Goal: Navigation & Orientation: Find specific page/section

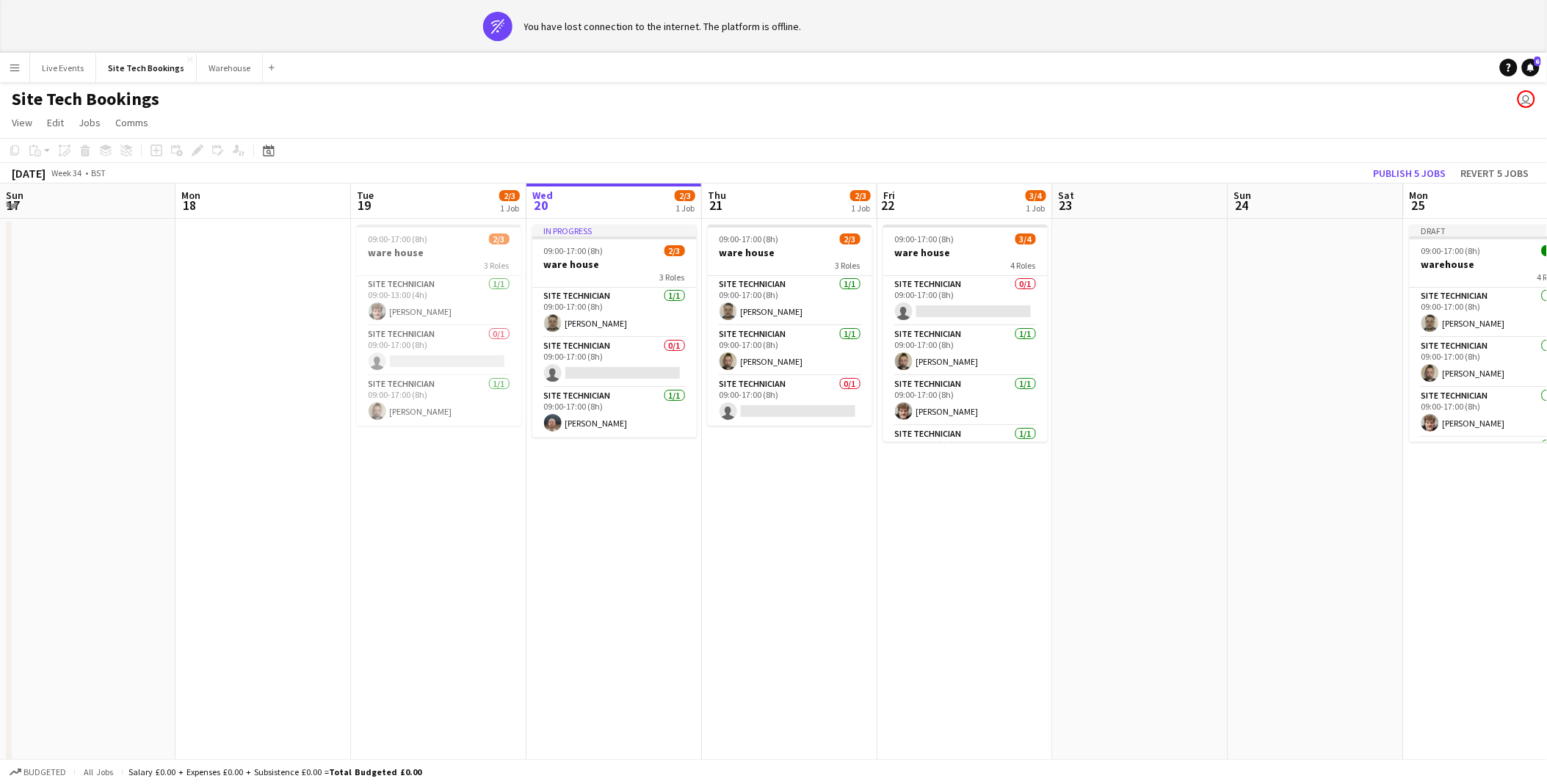
scroll to position [0, 350]
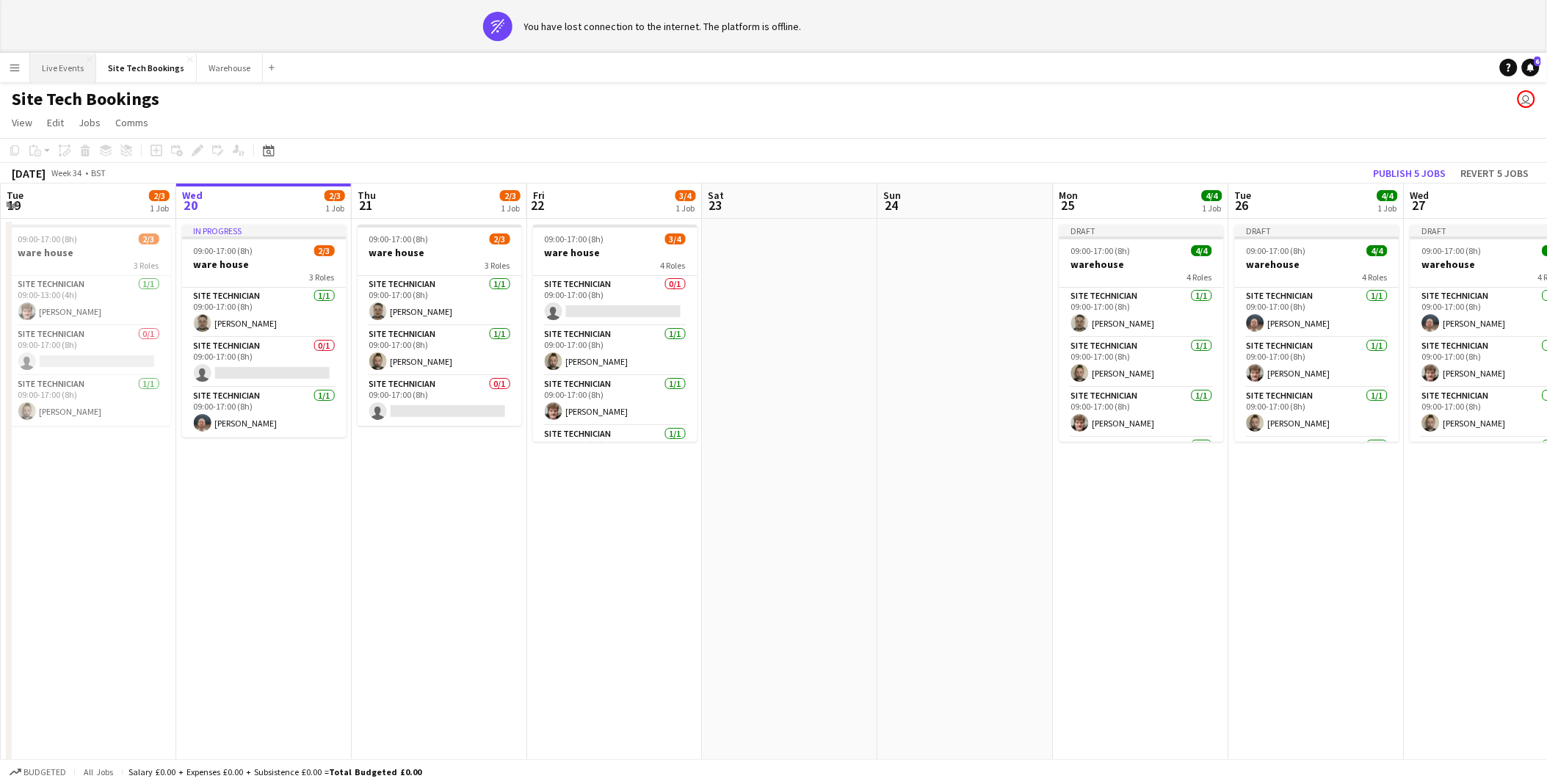
click at [75, 75] on button "Live Events Close" at bounding box center [63, 68] width 66 height 29
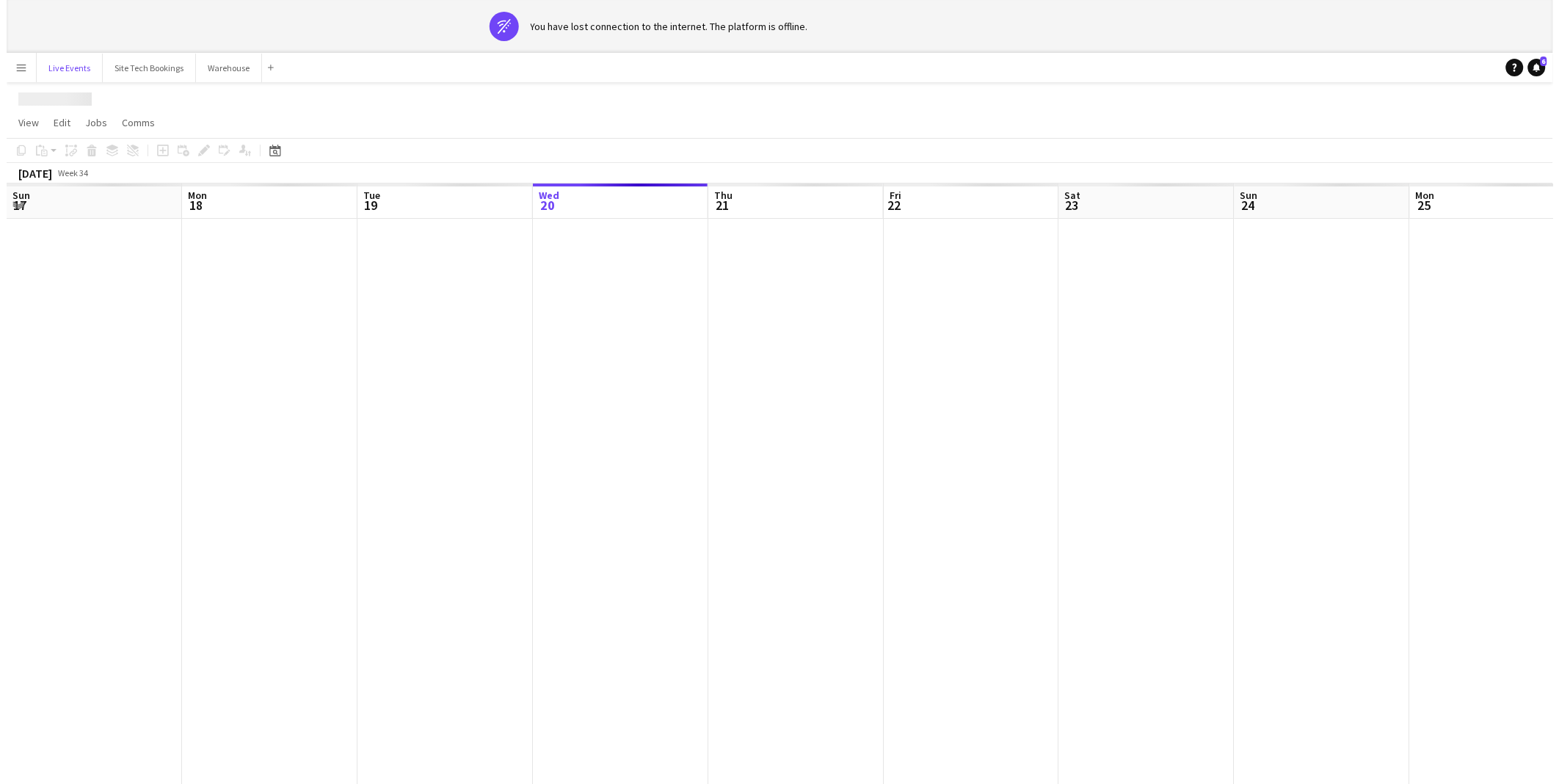
scroll to position [0, 350]
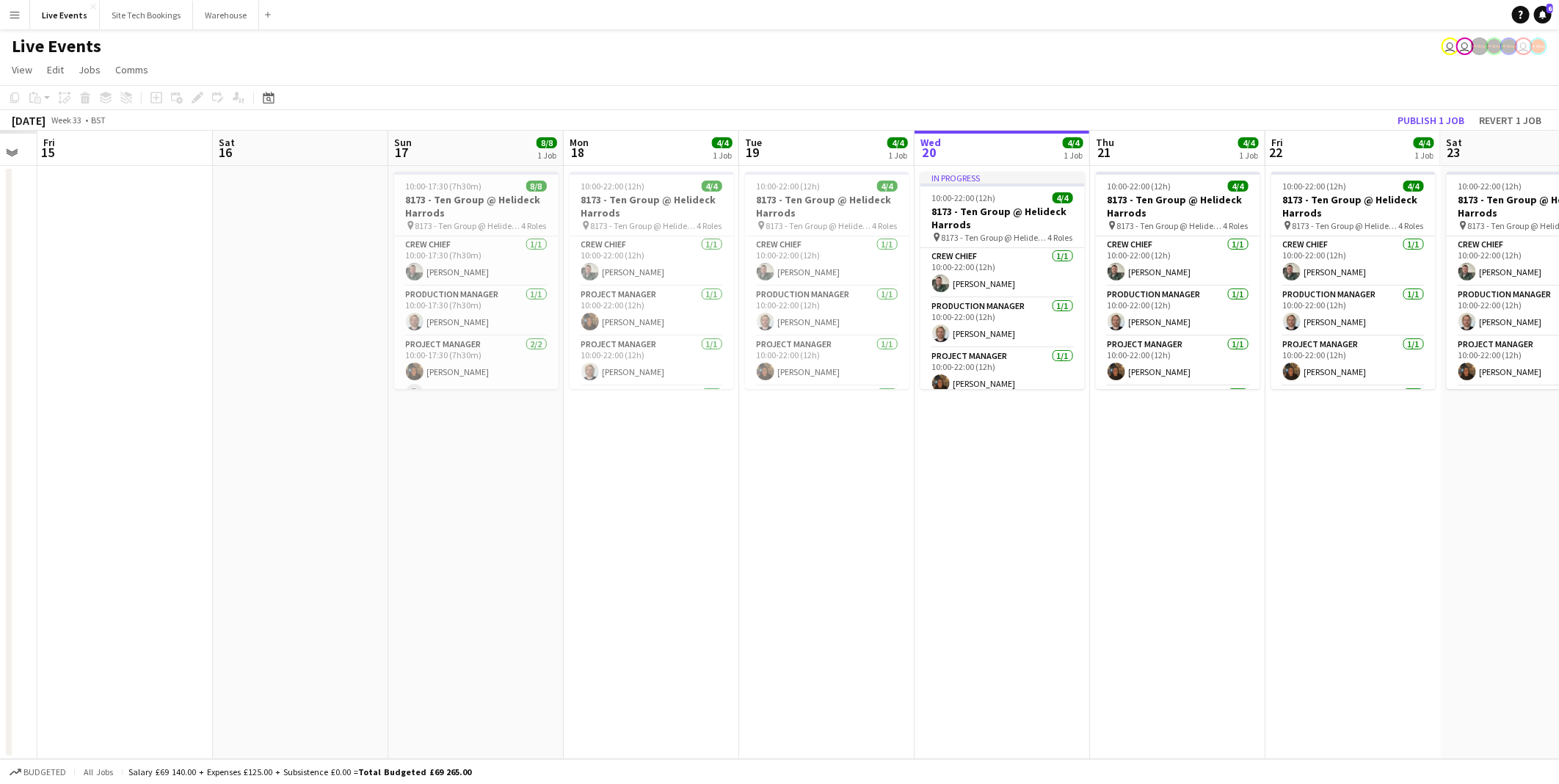
drag, startPoint x: 552, startPoint y: 486, endPoint x: 771, endPoint y: 506, distance: 219.9
click at [1289, 546] on app-calendar-viewport "Wed 13 Thu 14 Fri 15 Sat 16 Sun 17 8/8 1 Job Mon 18 4/4 1 Job Tue 19 4/4 1 Job …" at bounding box center [780, 445] width 1559 height 628
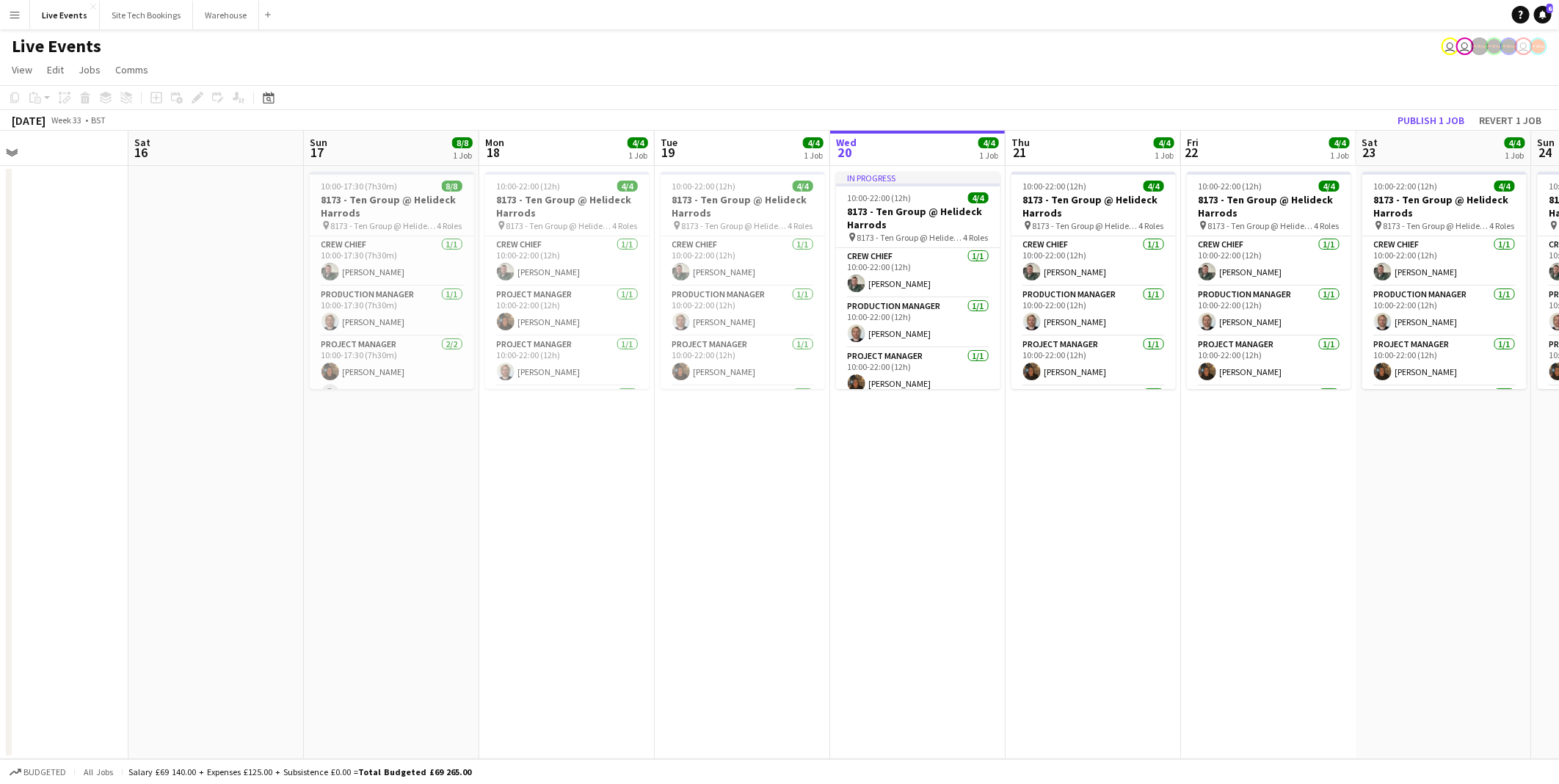
drag, startPoint x: 361, startPoint y: 530, endPoint x: 997, endPoint y: 587, distance: 638.5
click at [1028, 587] on app-calendar-viewport "Wed 13 Thu 14 Fri 15 Sat 16 Sun 17 8/8 1 Job Mon 18 4/4 1 Job Tue 19 4/4 1 Job …" at bounding box center [780, 445] width 1559 height 628
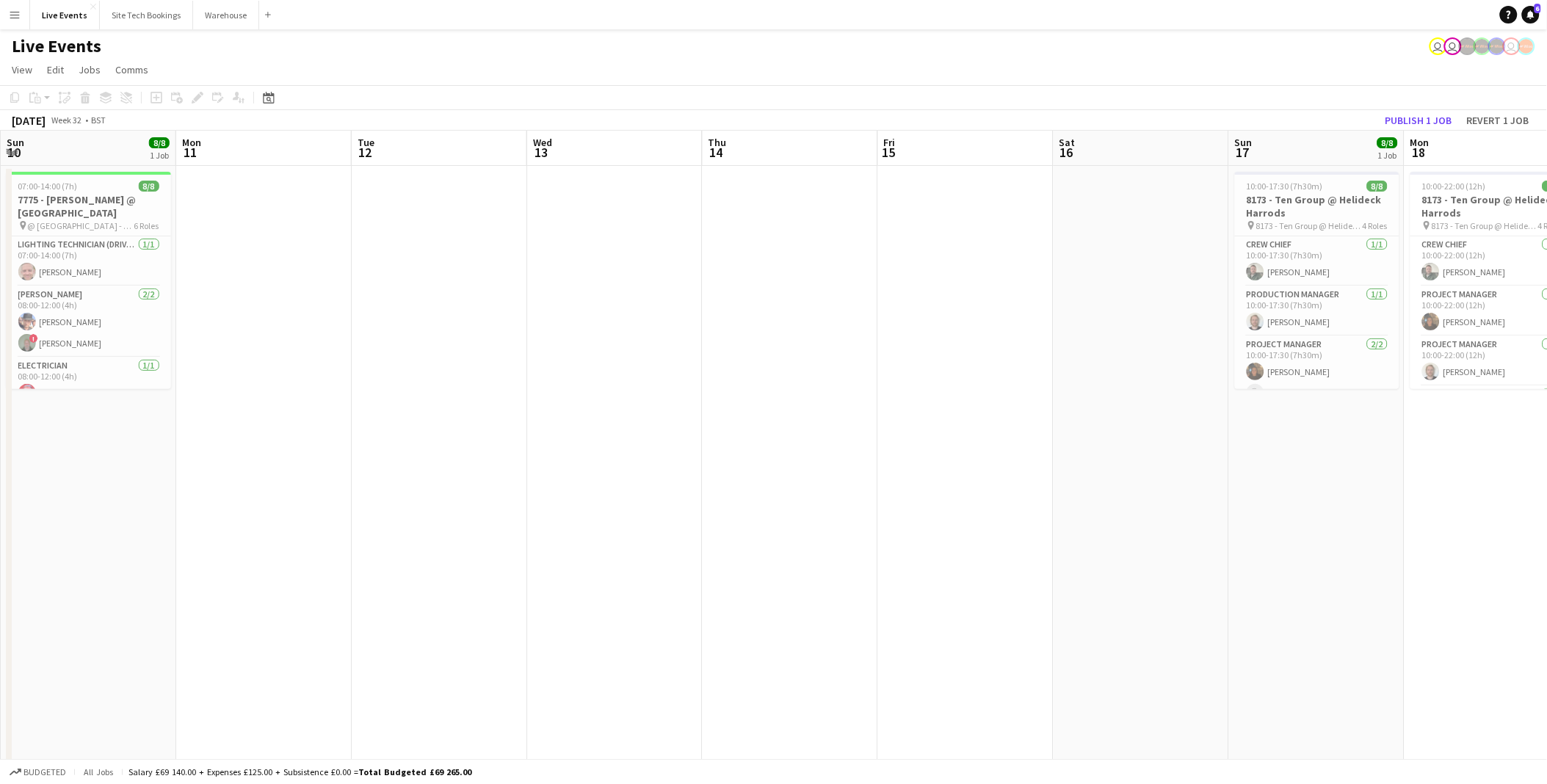
drag, startPoint x: 818, startPoint y: 561, endPoint x: 740, endPoint y: 553, distance: 78.4
click at [1022, 585] on app-calendar-viewport "Fri 8 Sat 9 29/29 3 Jobs Sun 10 8/8 1 Job Mon 11 Tue 12 Wed 13 Thu 14 Fri 15 Sa…" at bounding box center [774, 447] width 1547 height 633
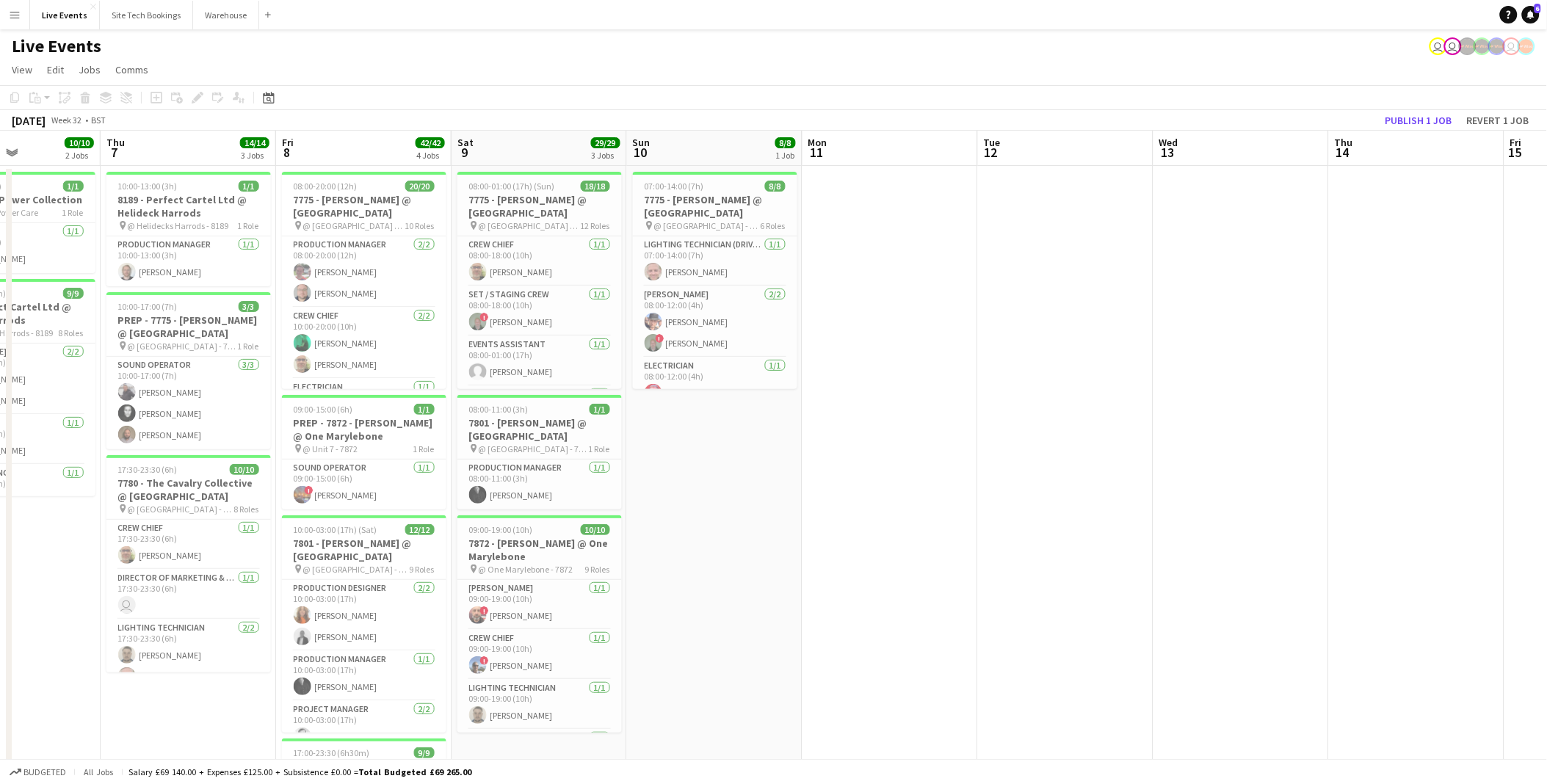
drag, startPoint x: 738, startPoint y: 521, endPoint x: 973, endPoint y: 542, distance: 235.9
click at [965, 541] on app-calendar-viewport "Mon 4 Tue 5 Wed 6 10/10 2 Jobs Thu 7 14/14 3 Jobs Fri 8 42/42 4 Jobs Sat 9 29/2…" at bounding box center [774, 559] width 1547 height 856
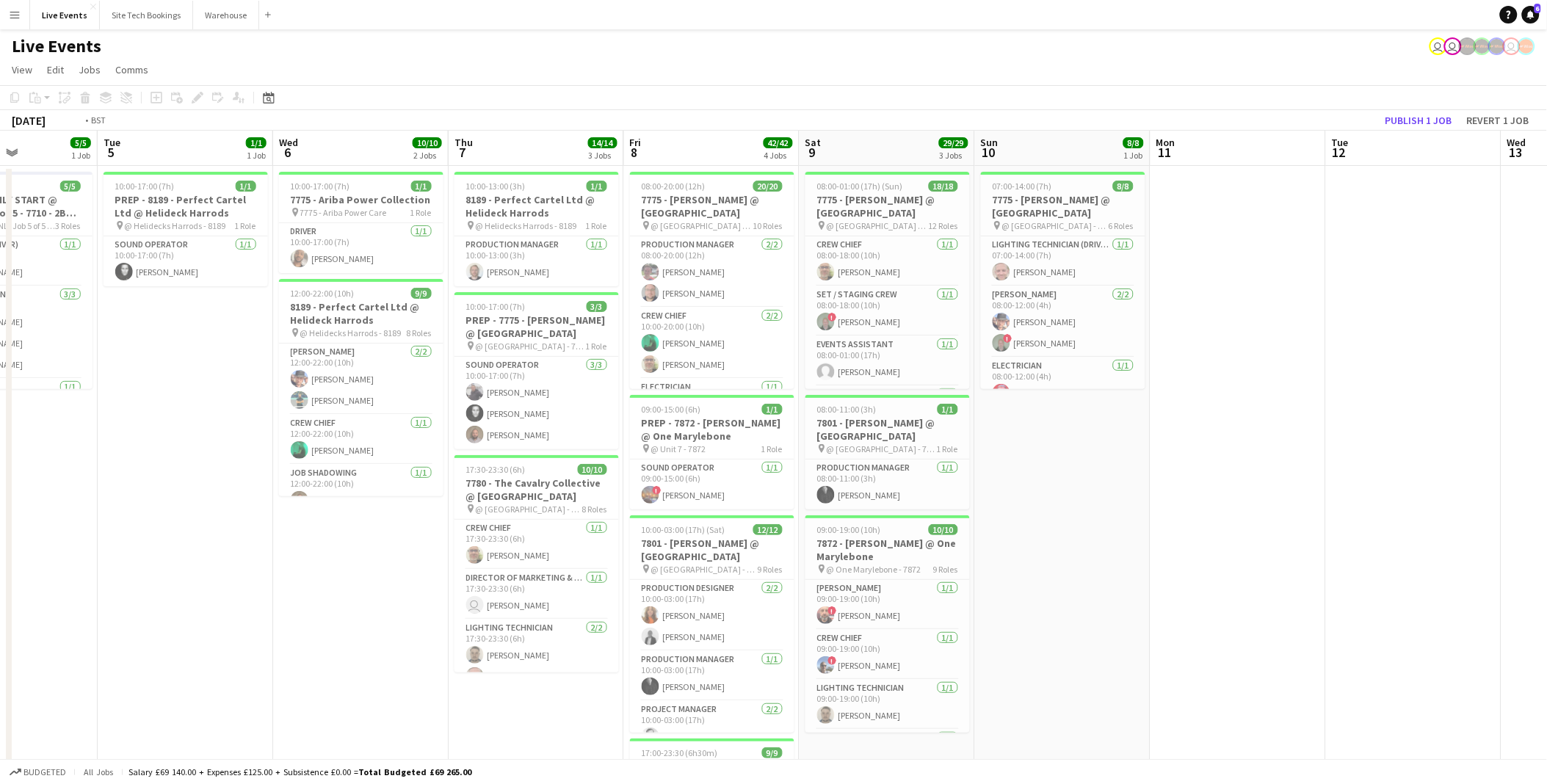
drag, startPoint x: 319, startPoint y: 492, endPoint x: 757, endPoint y: 537, distance: 440.3
click at [757, 537] on app-calendar-viewport "Sat 2 41/43 1 Job Sun 3 Mon 4 5/5 1 Job Tue 5 1/1 1 Job Wed 6 10/10 2 Jobs Thu …" at bounding box center [774, 559] width 1547 height 856
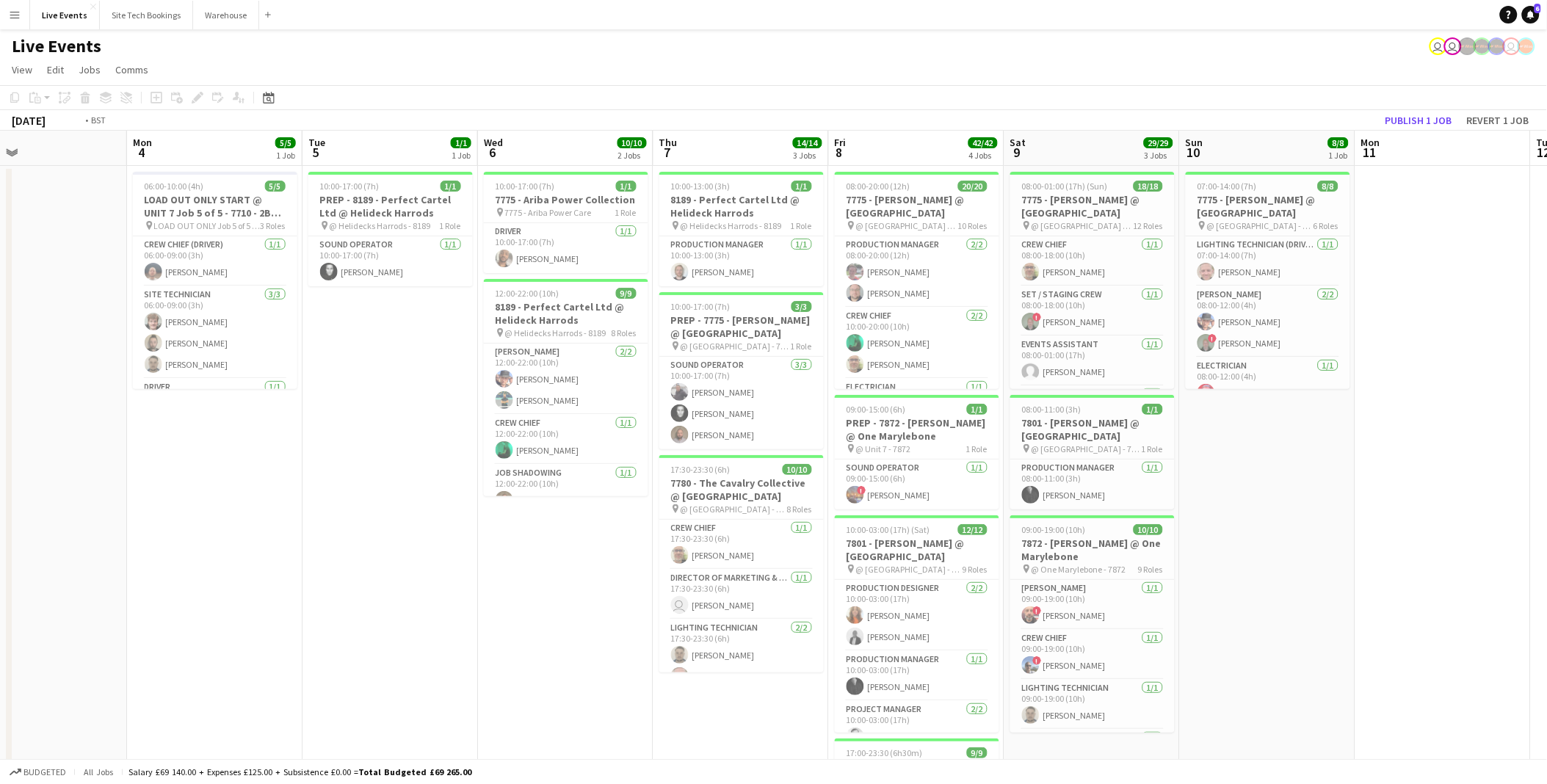
drag, startPoint x: 430, startPoint y: 480, endPoint x: 3, endPoint y: 448, distance: 428.2
click at [0, 448] on html "Menu Boards Boards Boards All jobs Status Workforce Workforce My Workforce Recr…" at bounding box center [774, 505] width 1547 height 1012
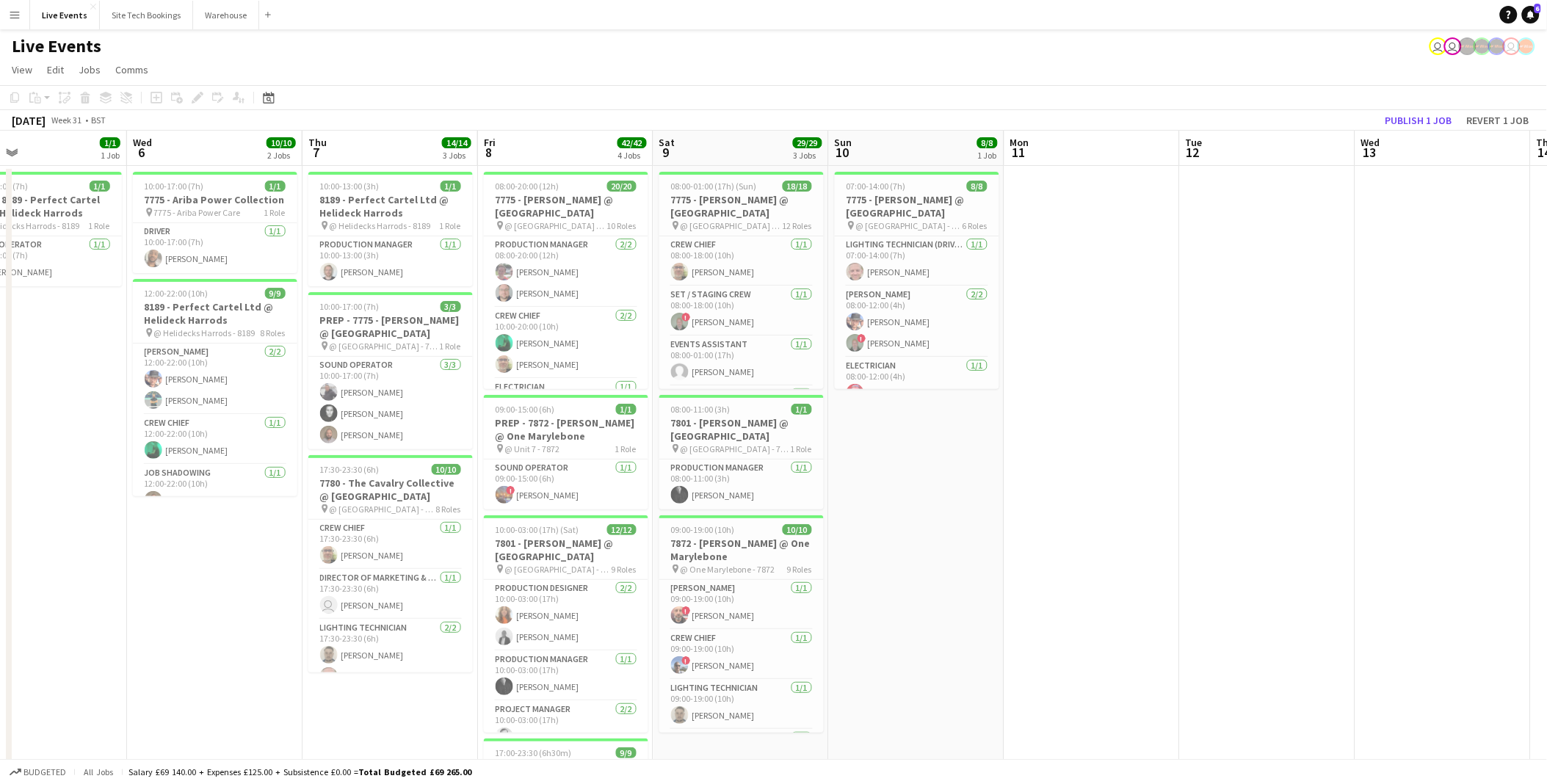
click at [125, 445] on app-calendar-viewport "Sun 3 Mon 4 5/5 1 Job Tue 5 1/1 1 Job Wed 6 10/10 2 Jobs Thu 7 14/14 3 Jobs Fri…" at bounding box center [774, 559] width 1547 height 856
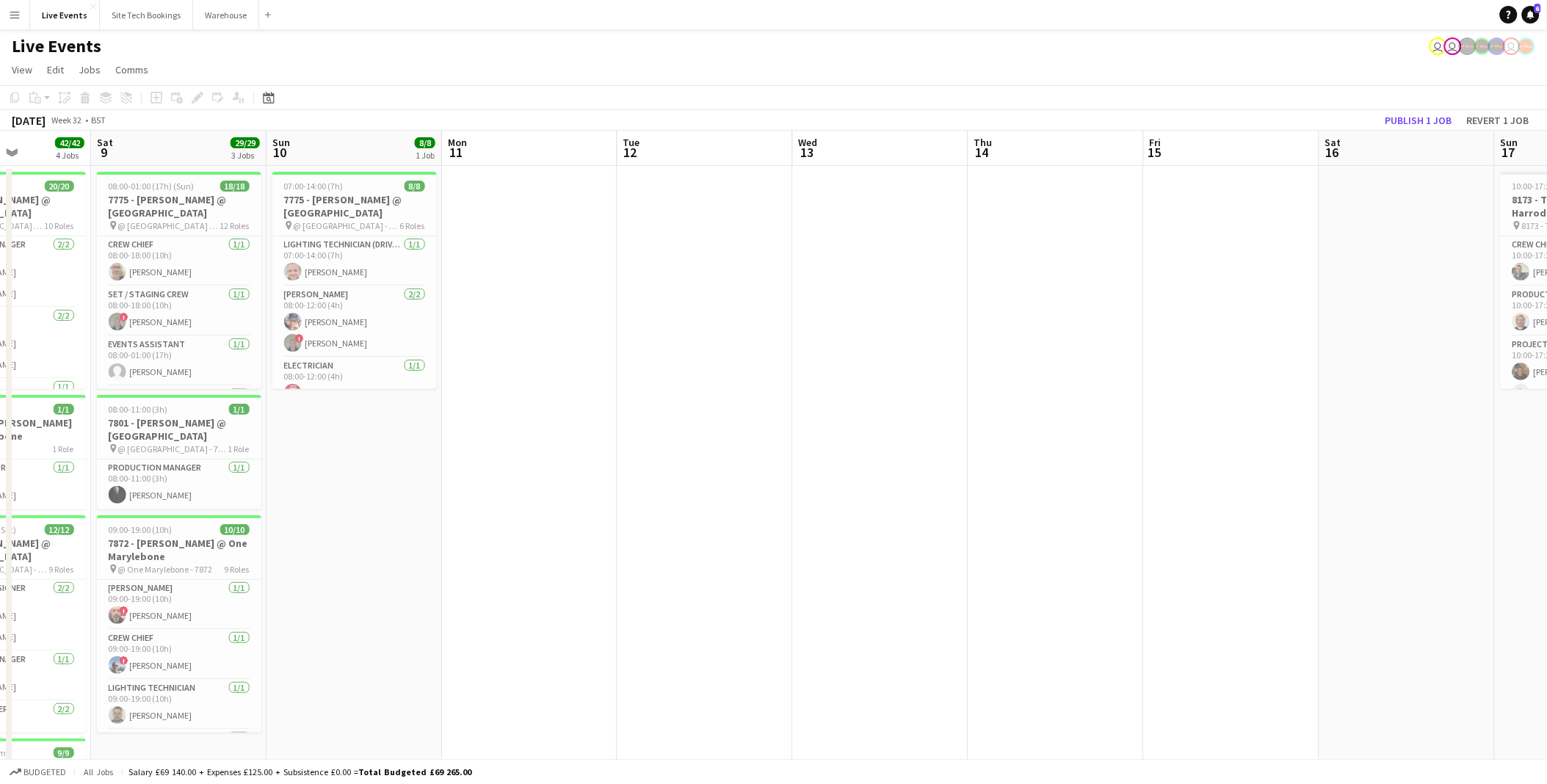
click at [428, 498] on app-calendar-viewport "Wed 6 10/10 2 Jobs Thu 7 14/14 3 Jobs Fri 8 42/42 4 Jobs Sat 9 29/29 3 Jobs Sun…" at bounding box center [774, 559] width 1547 height 856
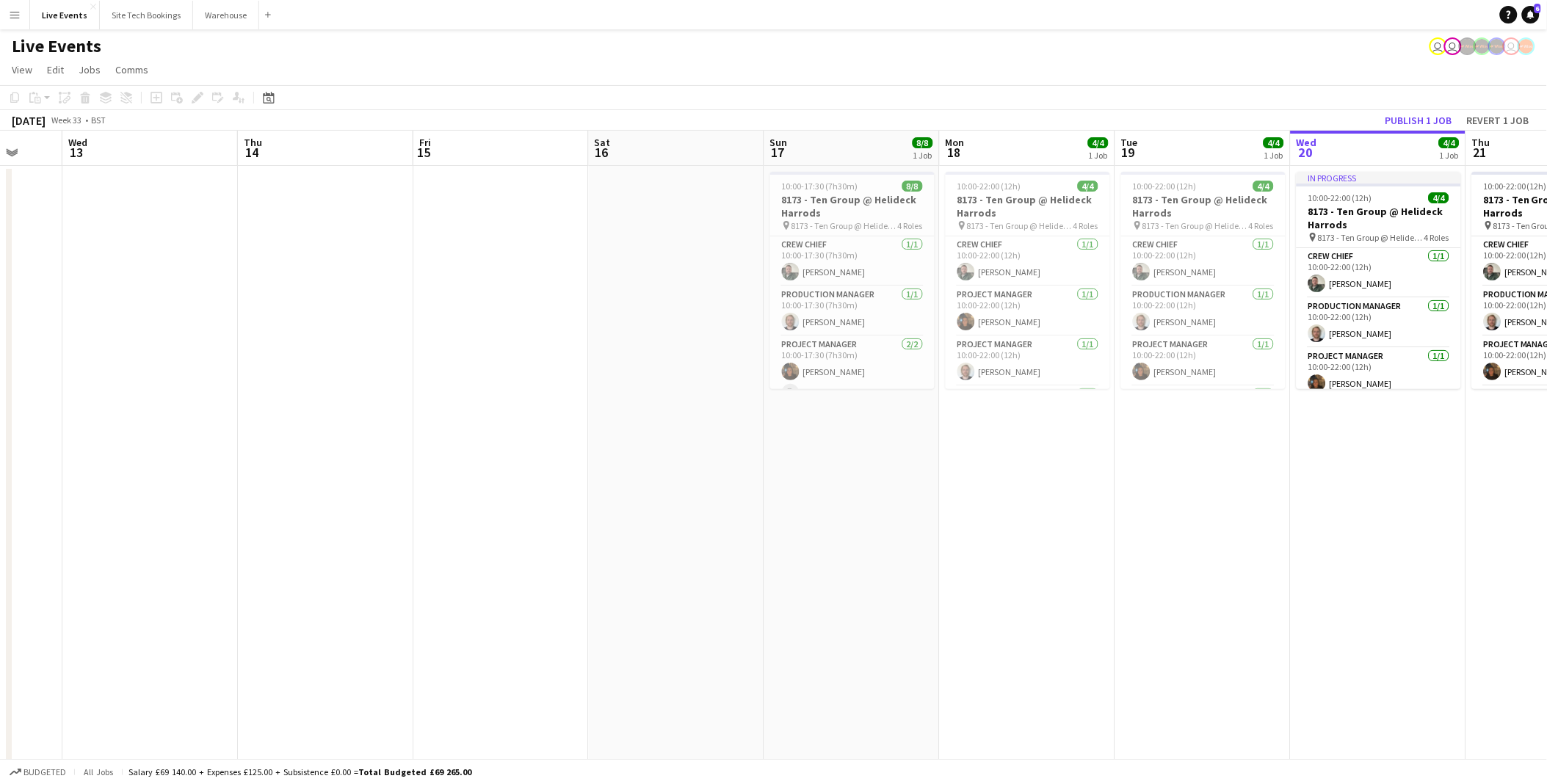
drag, startPoint x: 855, startPoint y: 570, endPoint x: 621, endPoint y: 540, distance: 235.9
click at [581, 545] on app-calendar-viewport "Sun 10 8/8 1 Job Mon 11 Tue 12 Wed 13 Thu 14 Fri 15 Sat 16 Sun 17 8/8 1 Job Mon…" at bounding box center [774, 559] width 1547 height 856
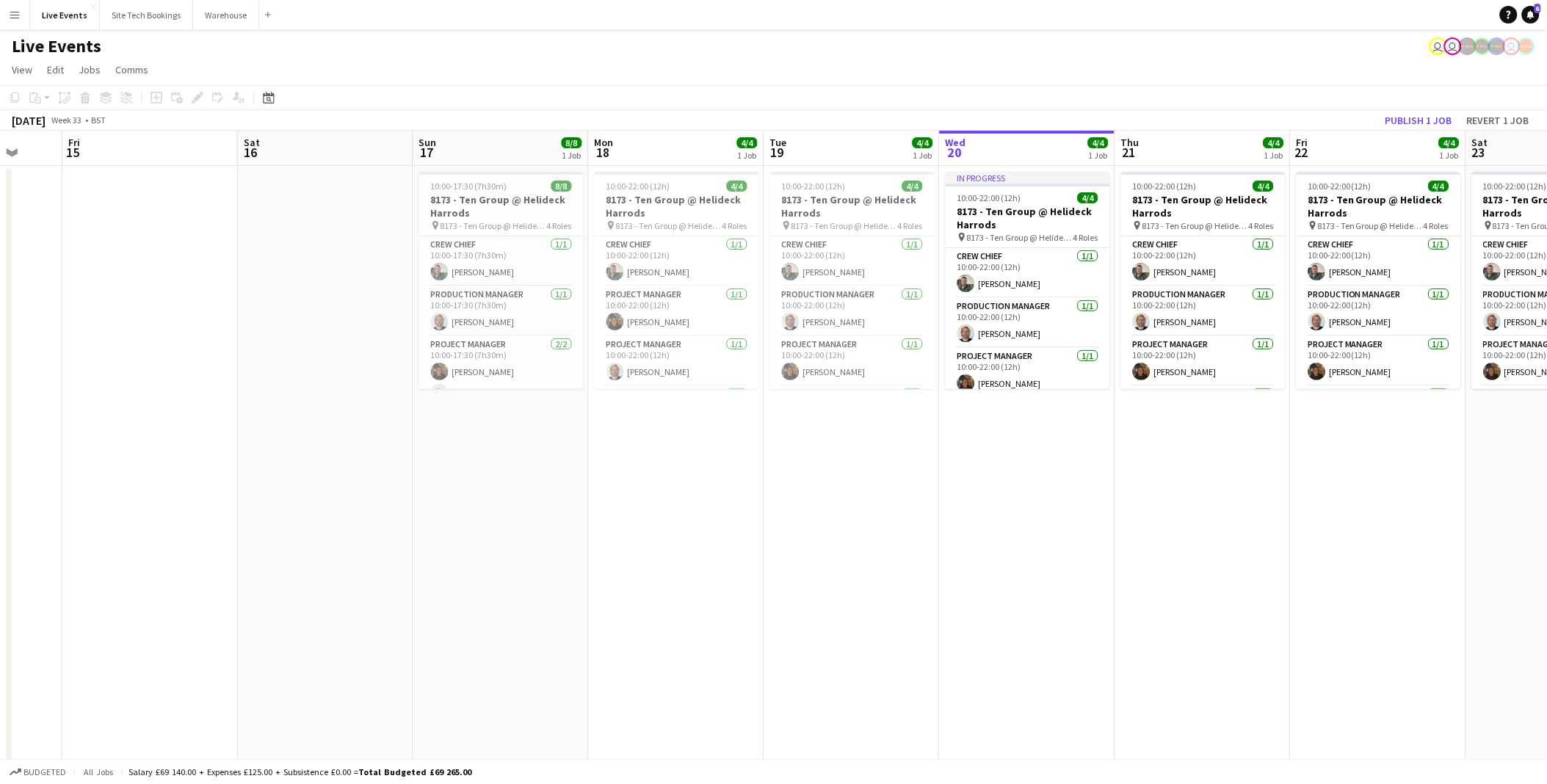
drag, startPoint x: 1236, startPoint y: 556, endPoint x: 642, endPoint y: 518, distance: 595.2
click at [662, 521] on app-calendar-viewport "Mon 11 Tue 12 Wed 13 Thu 14 Fri 15 Sat 16 Sun 17 8/8 1 Job Mon 18 4/4 1 Job Tue…" at bounding box center [774, 559] width 1547 height 856
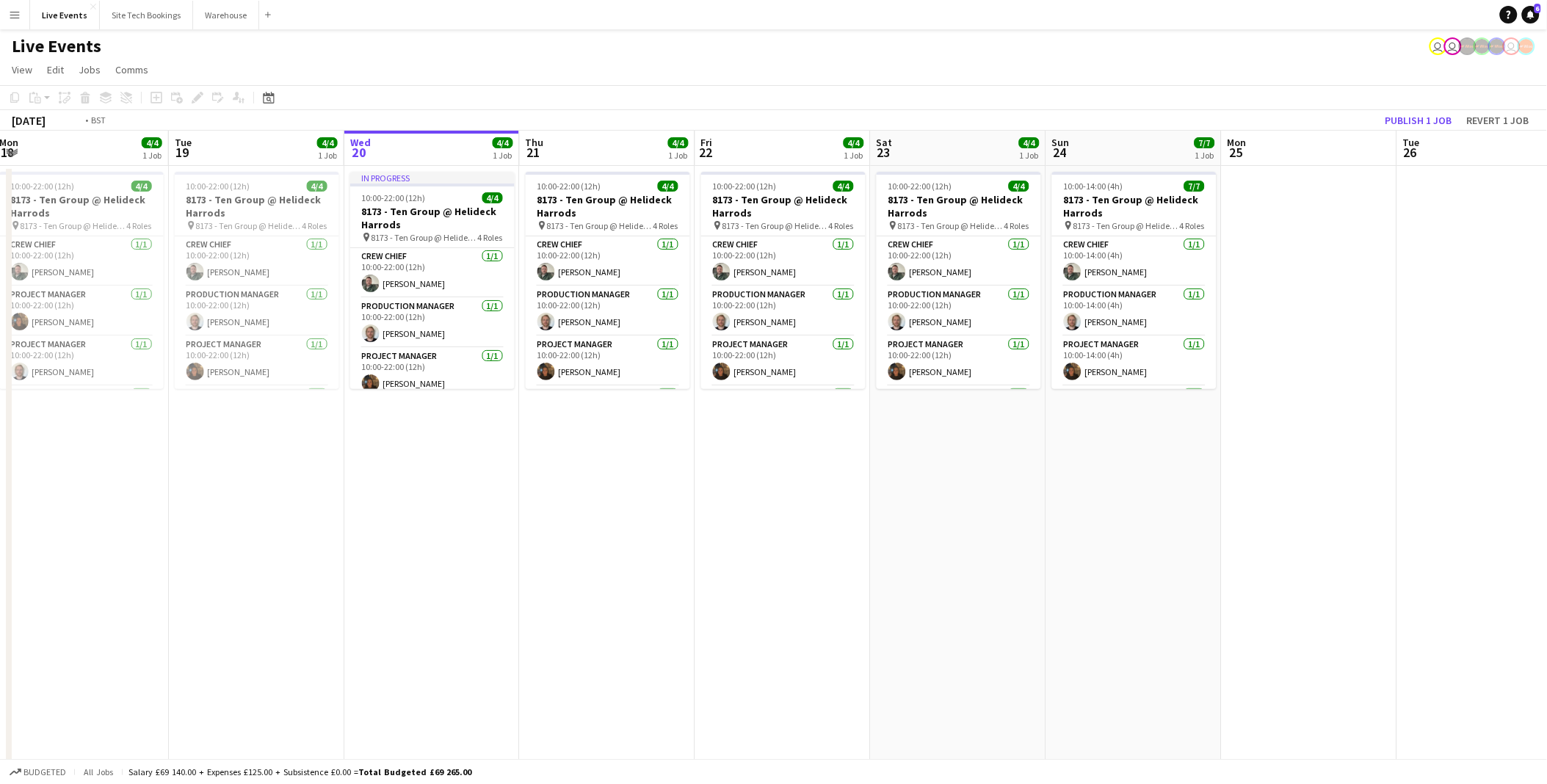
drag, startPoint x: 1035, startPoint y: 556, endPoint x: 544, endPoint y: 524, distance: 492.0
click at [544, 524] on app-calendar-viewport "Fri 15 Sat 16 Sun 17 8/8 1 Job Mon 18 4/4 1 Job Tue 19 4/4 1 Job Wed 20 4/4 1 J…" at bounding box center [774, 559] width 1547 height 856
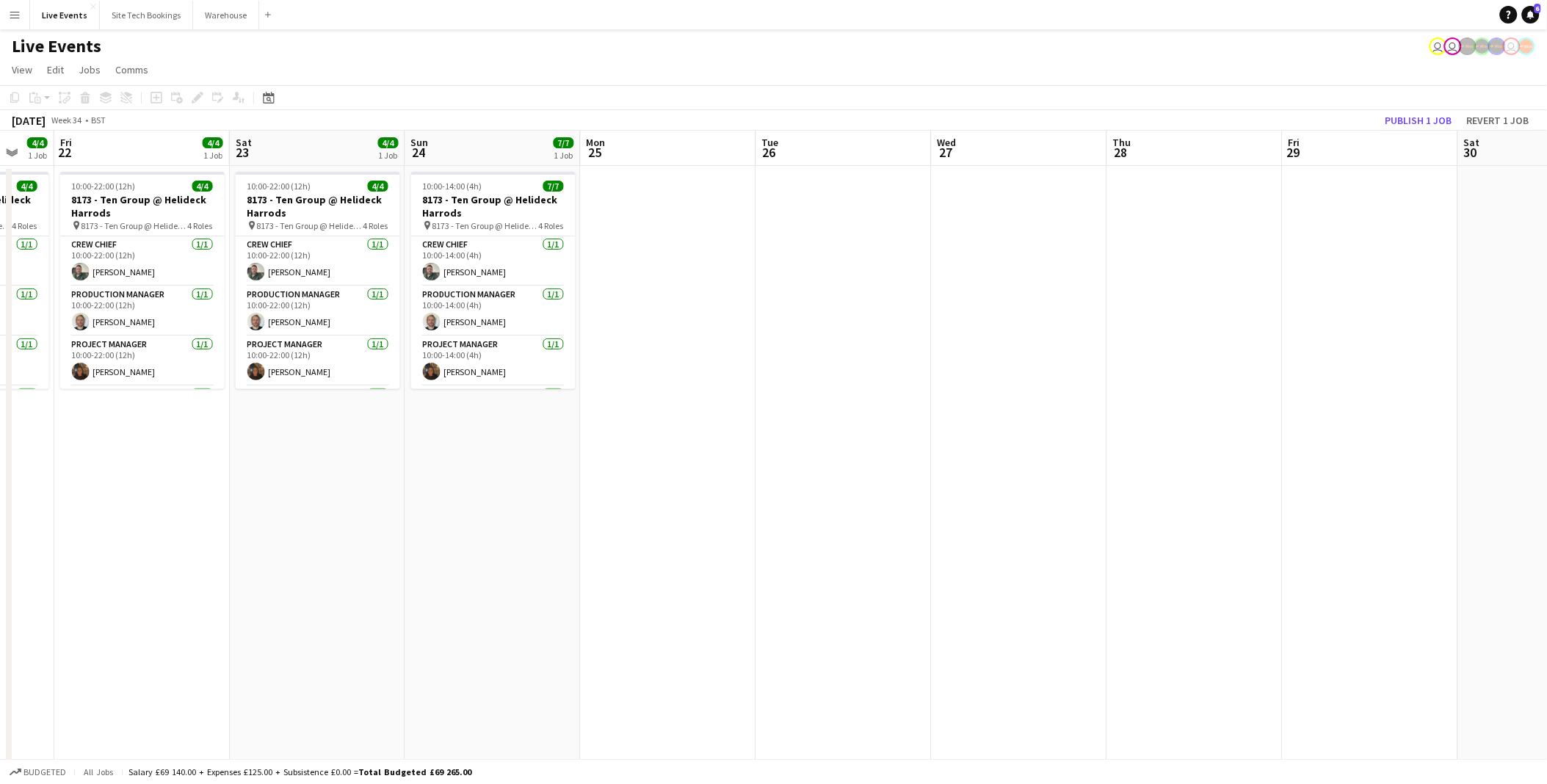
drag, startPoint x: 1040, startPoint y: 598, endPoint x: 793, endPoint y: 577, distance: 247.9
click at [793, 577] on app-calendar-viewport "Mon 18 4/4 1 Job Tue 19 4/4 1 Job Wed 20 4/4 1 Job Thu 21 4/4 1 Job Fri 22 4/4 …" at bounding box center [774, 559] width 1547 height 856
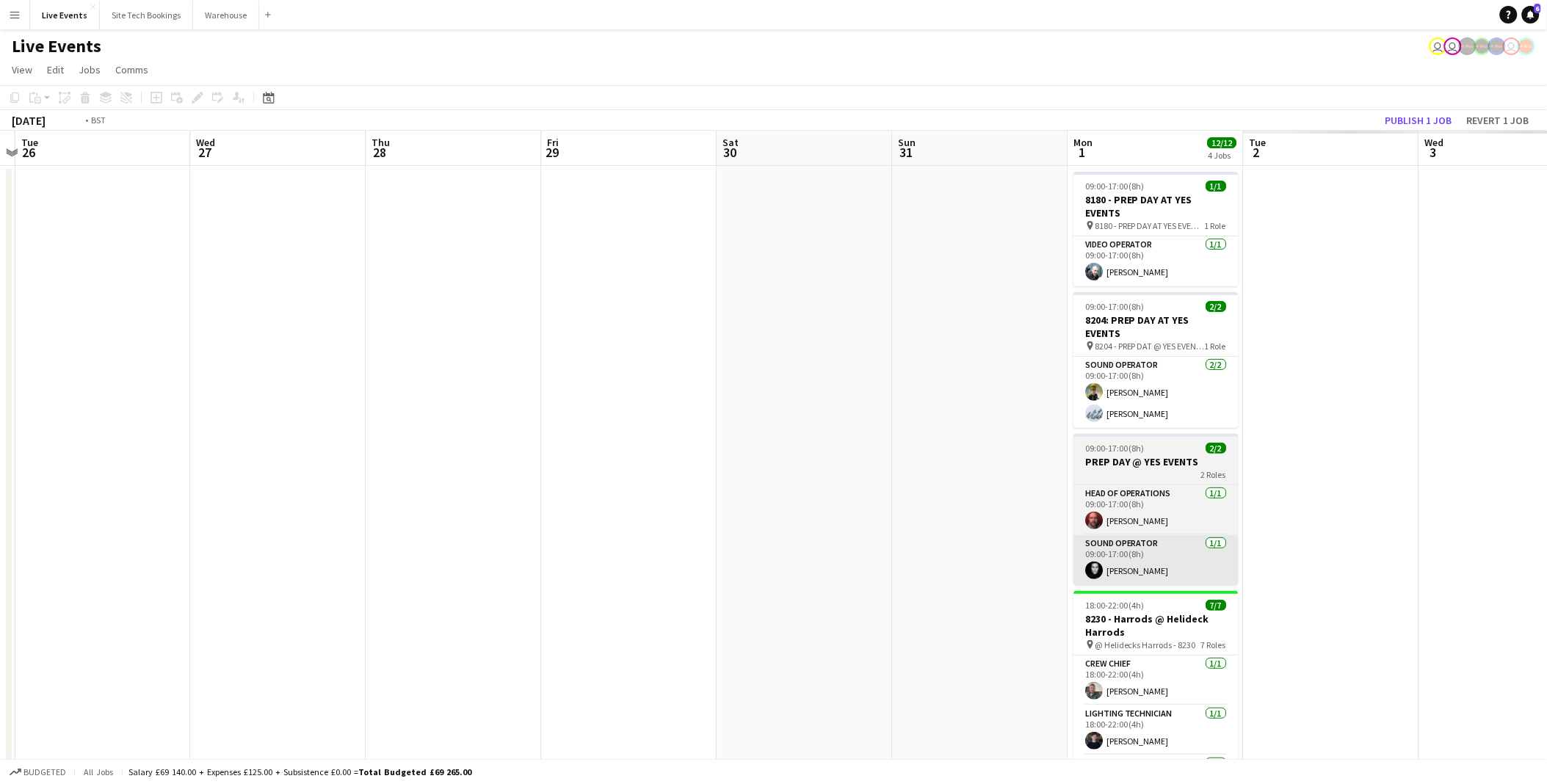
drag, startPoint x: 721, startPoint y: 599, endPoint x: 1077, endPoint y: 569, distance: 357.3
click at [509, 569] on app-calendar-viewport "Thu 21 4/4 1 Job Fri 22 4/4 1 Job Sat 23 4/4 1 Job Sun 24 7/7 1 Job Mon 25 Tue …" at bounding box center [774, 559] width 1547 height 856
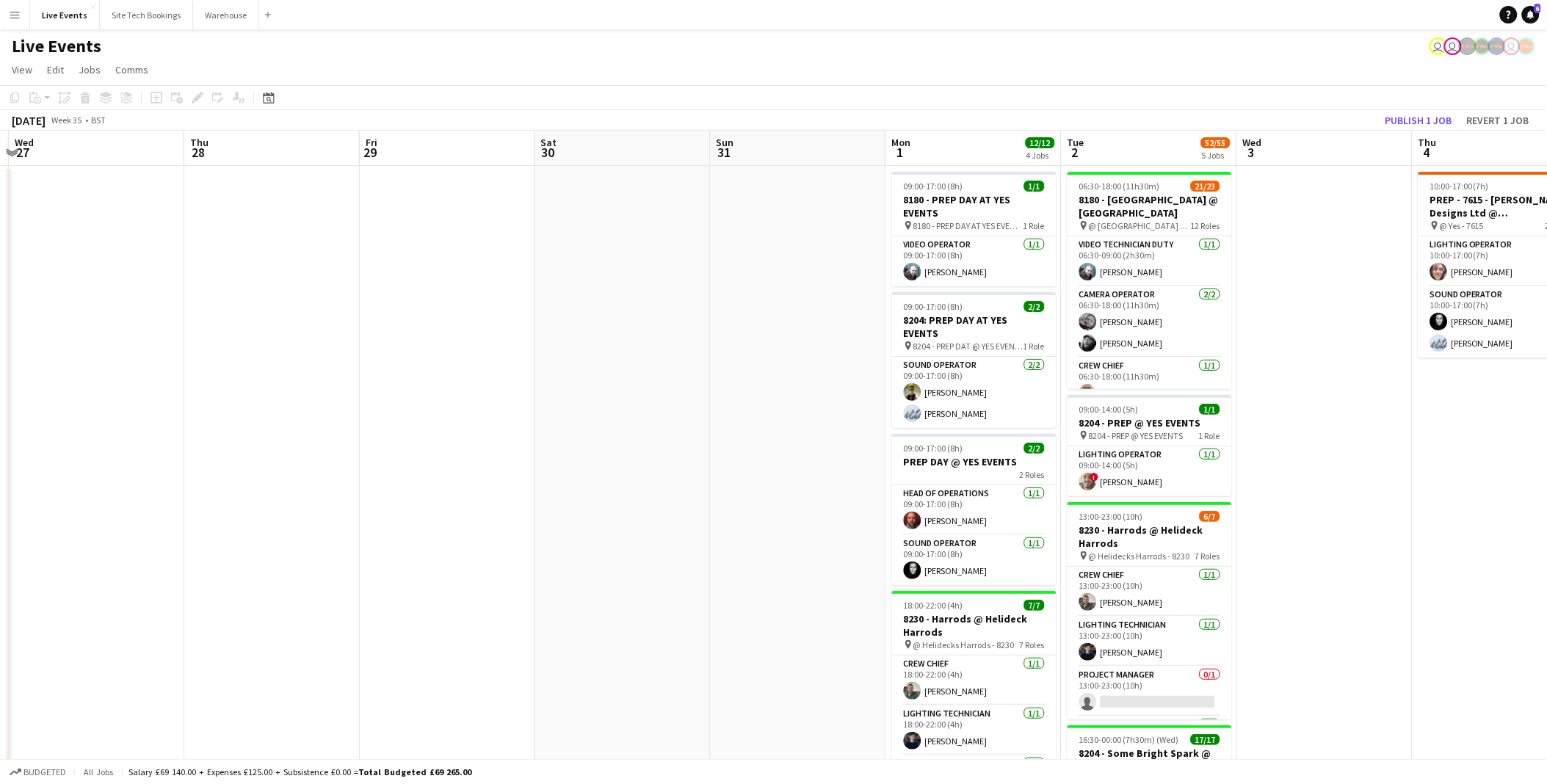
drag, startPoint x: 1102, startPoint y: 573, endPoint x: 813, endPoint y: 547, distance: 290.2
click at [813, 547] on app-calendar-viewport "Sun 24 7/7 1 Job Mon 25 Tue 26 Wed 27 Thu 28 Fri 29 Sat 30 Sun 31 Mon 1 12/12 4…" at bounding box center [774, 671] width 1547 height 1079
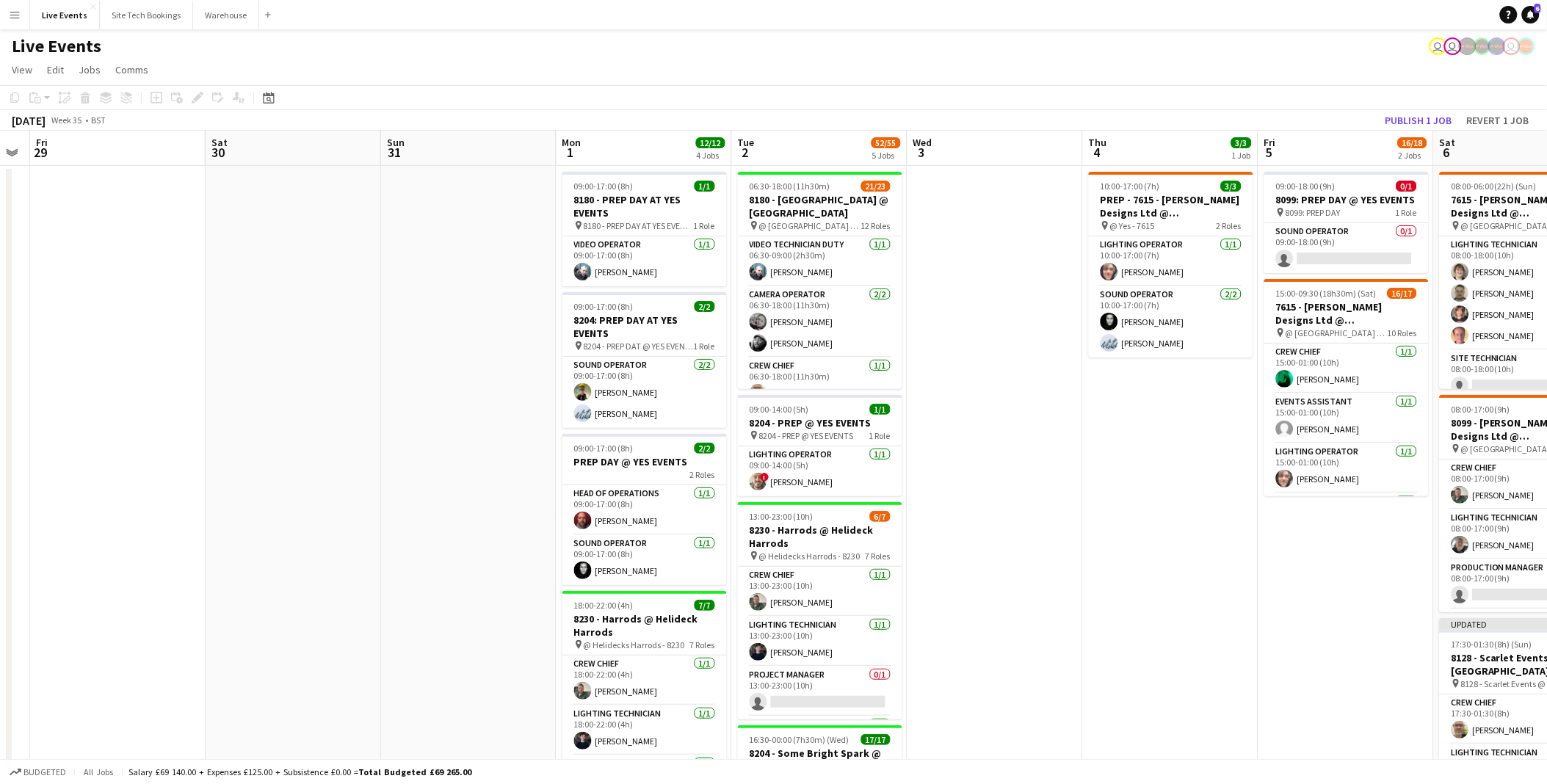
scroll to position [0, 500]
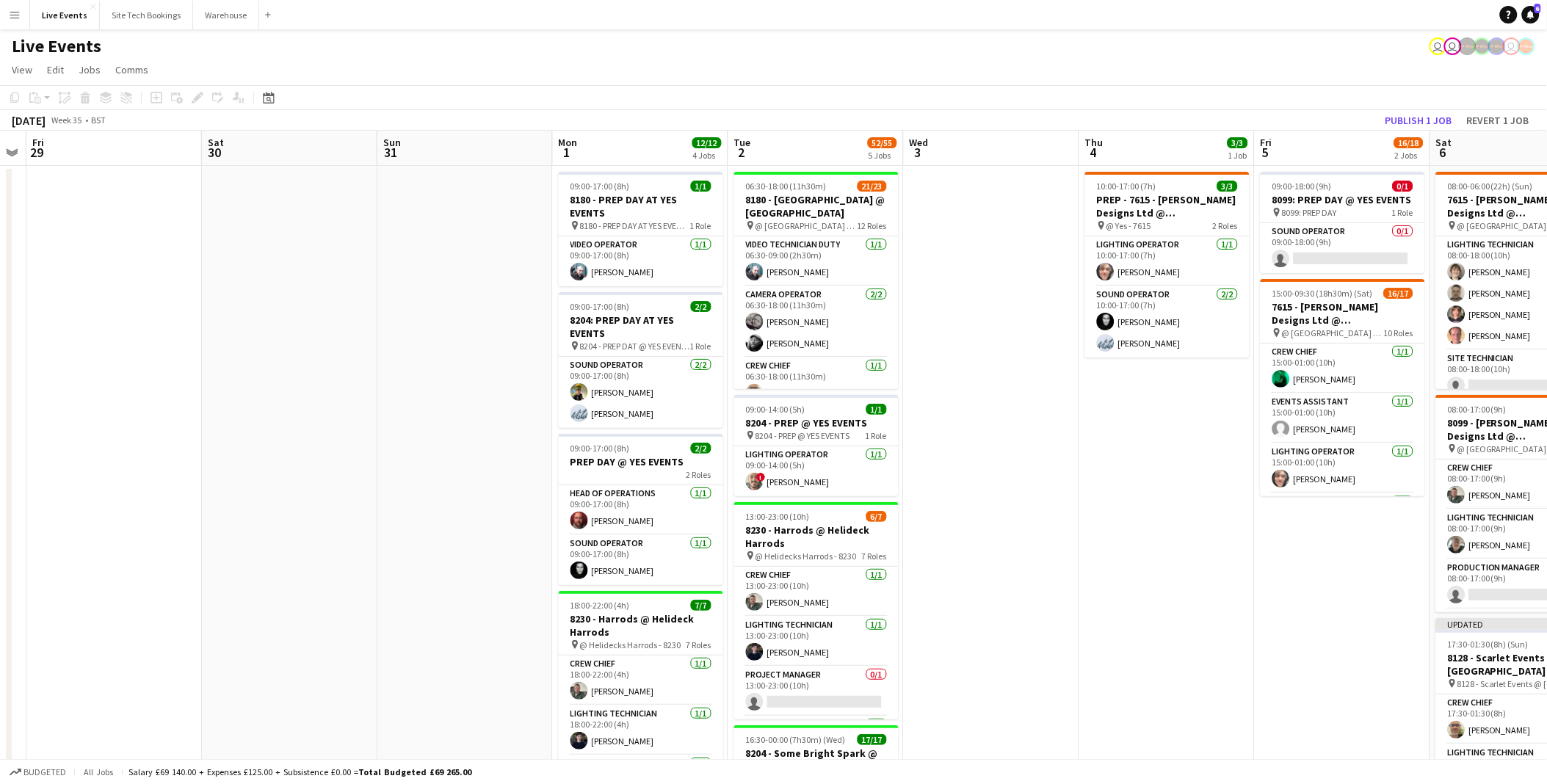
drag, startPoint x: 1242, startPoint y: 519, endPoint x: 1021, endPoint y: 517, distance: 221.0
click at [1021, 517] on app-calendar-viewport "Tue 26 Wed 27 Thu 28 Fri 29 Sat 30 Sun 31 Mon 1 12/12 4 Jobs Tue 2 52/55 5 Jobs…" at bounding box center [774, 671] width 1547 height 1079
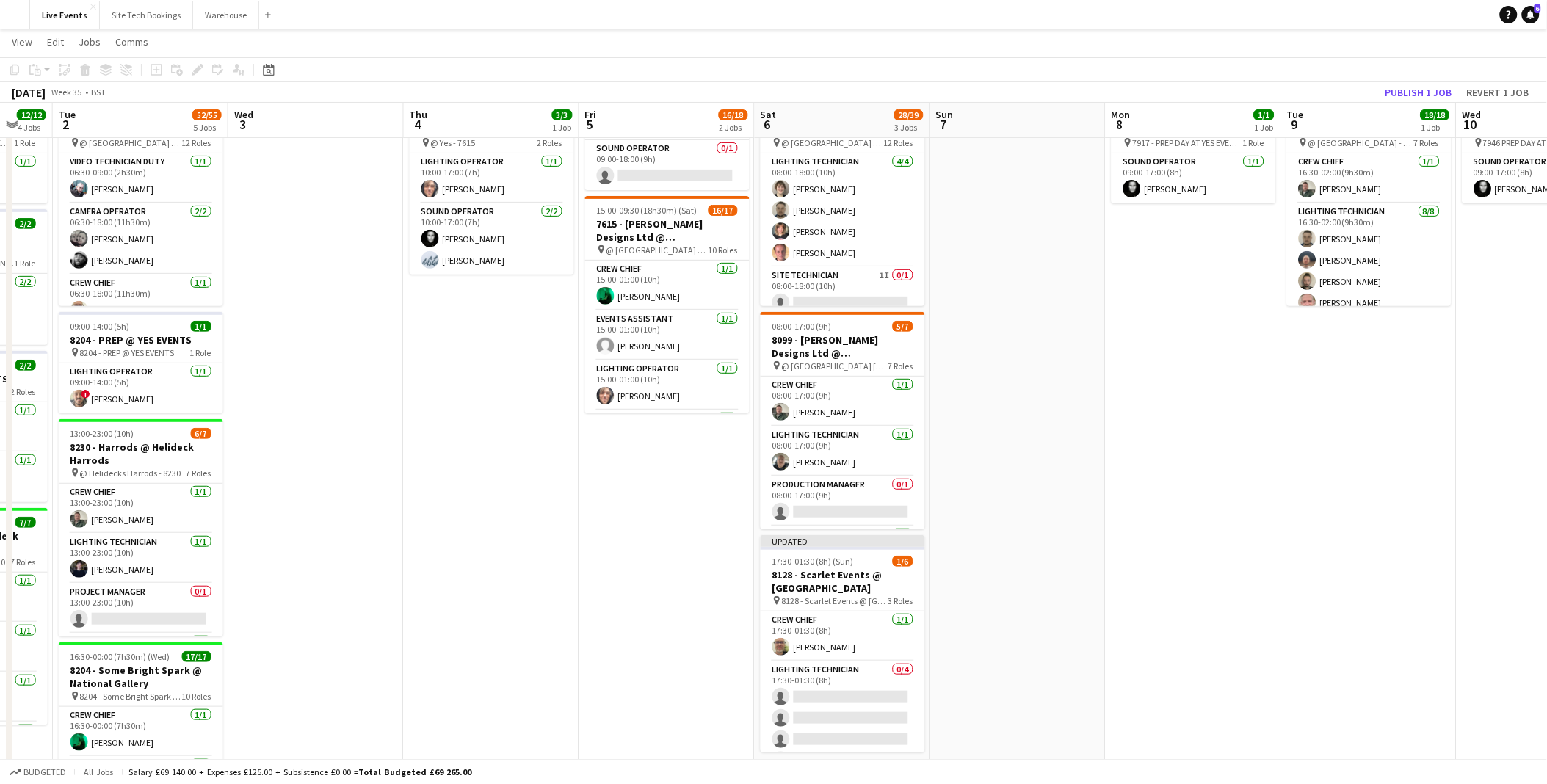
scroll to position [0, 519]
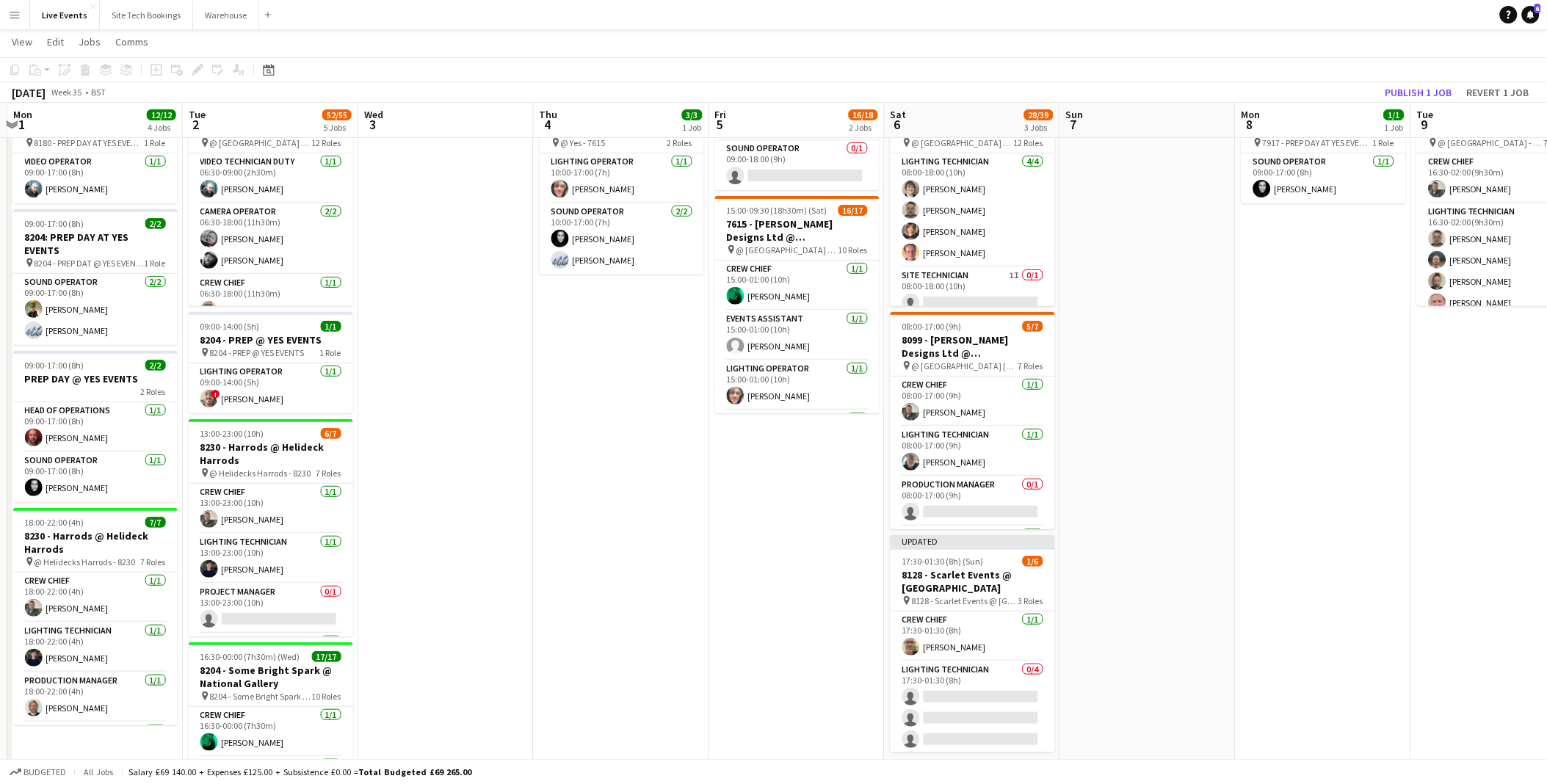
drag, startPoint x: 1014, startPoint y: 492, endPoint x: 545, endPoint y: 519, distance: 469.8
click at [545, 519] on app-calendar-viewport "Fri 29 Sat 30 Sun 31 Mon 1 12/12 4 Jobs Tue 2 52/55 5 Jobs Wed 3 Thu 4 3/3 1 Jo…" at bounding box center [774, 551] width 1547 height 1151
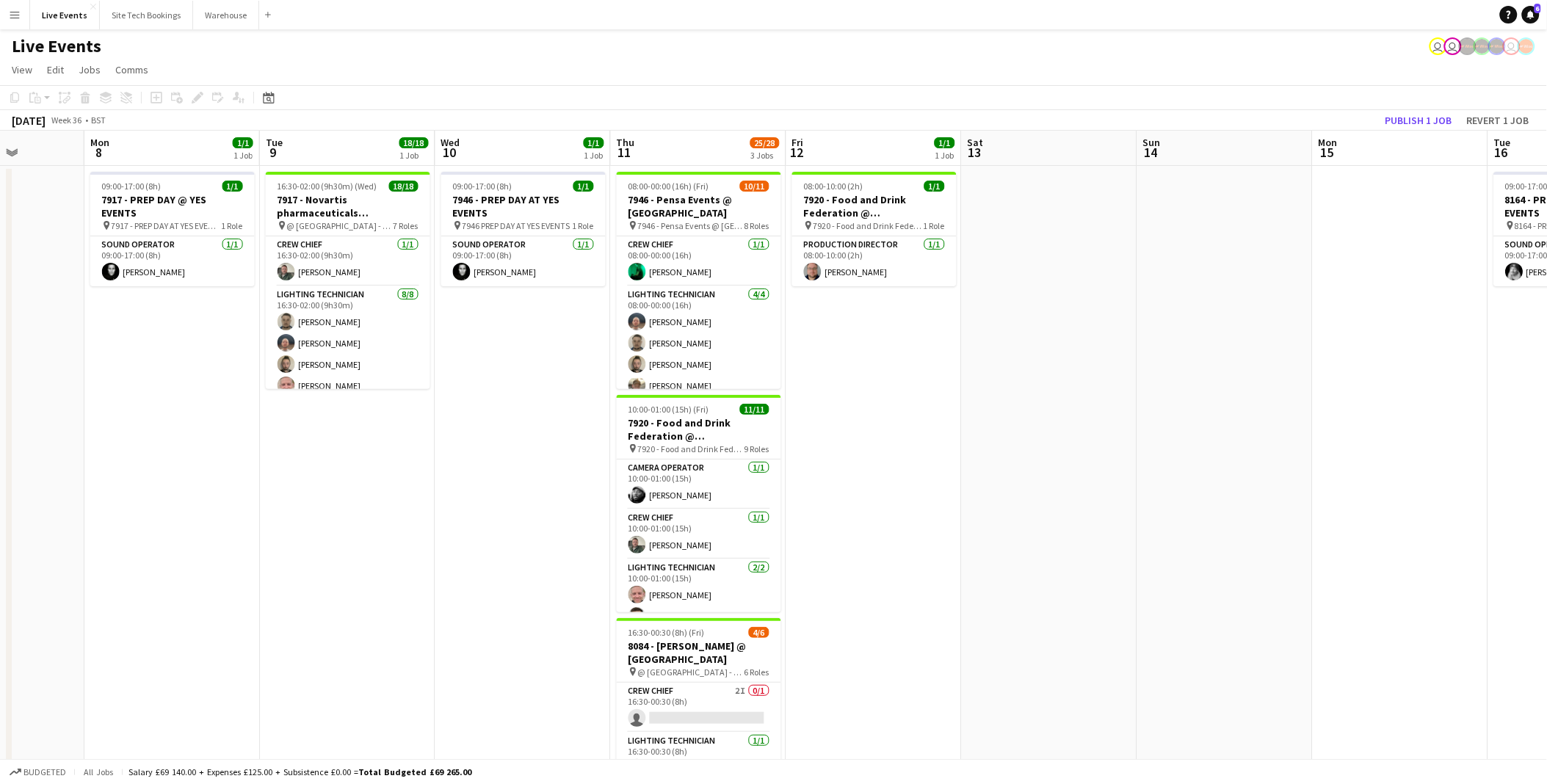
scroll to position [0, 443]
drag, startPoint x: 1169, startPoint y: 394, endPoint x: -4, endPoint y: 265, distance: 1180.1
click at [0, 265] on html "Menu Boards Boards Boards All jobs Status Workforce Workforce My Workforce Recr…" at bounding box center [774, 617] width 1547 height 1235
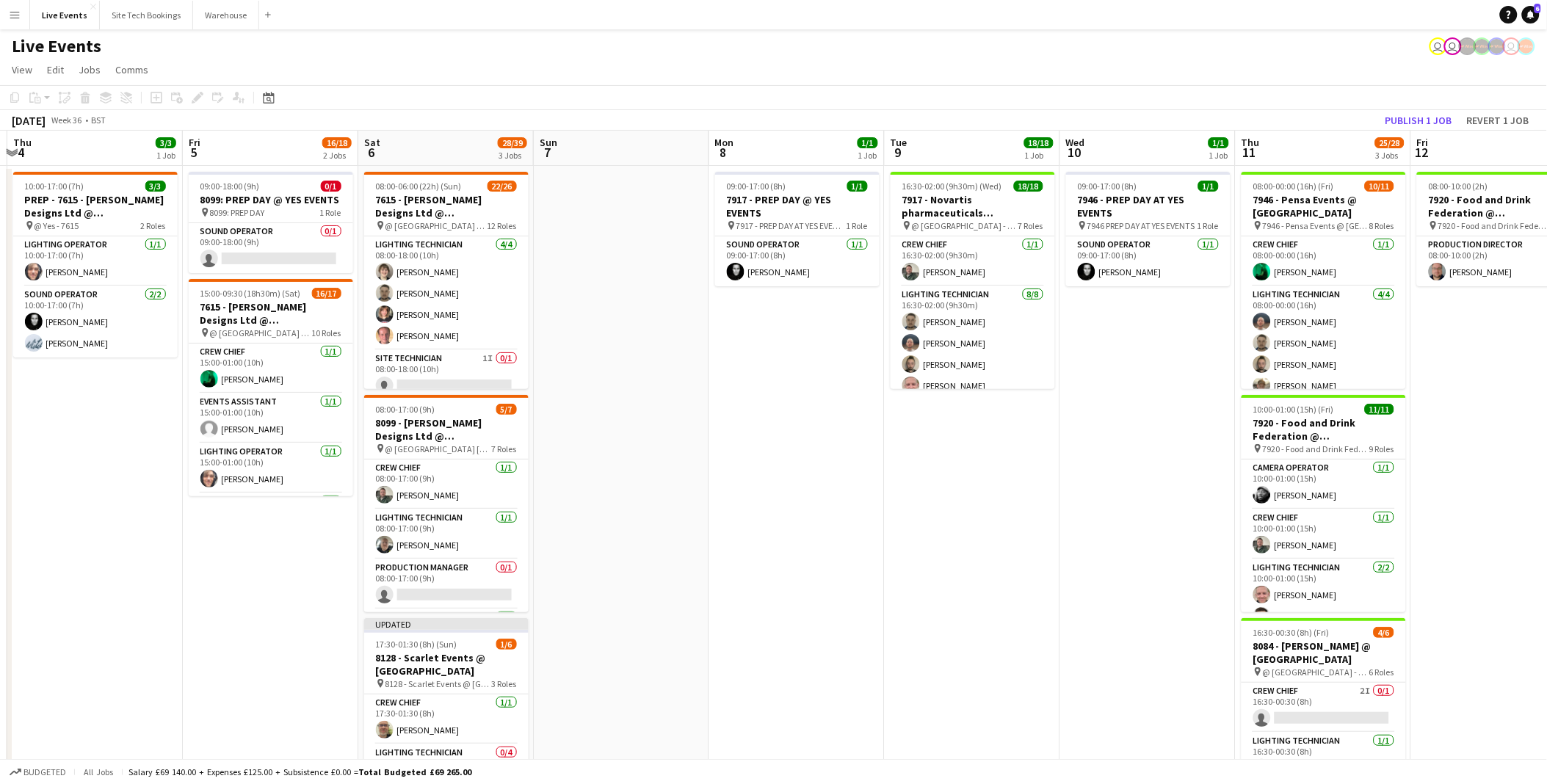
scroll to position [0, 323]
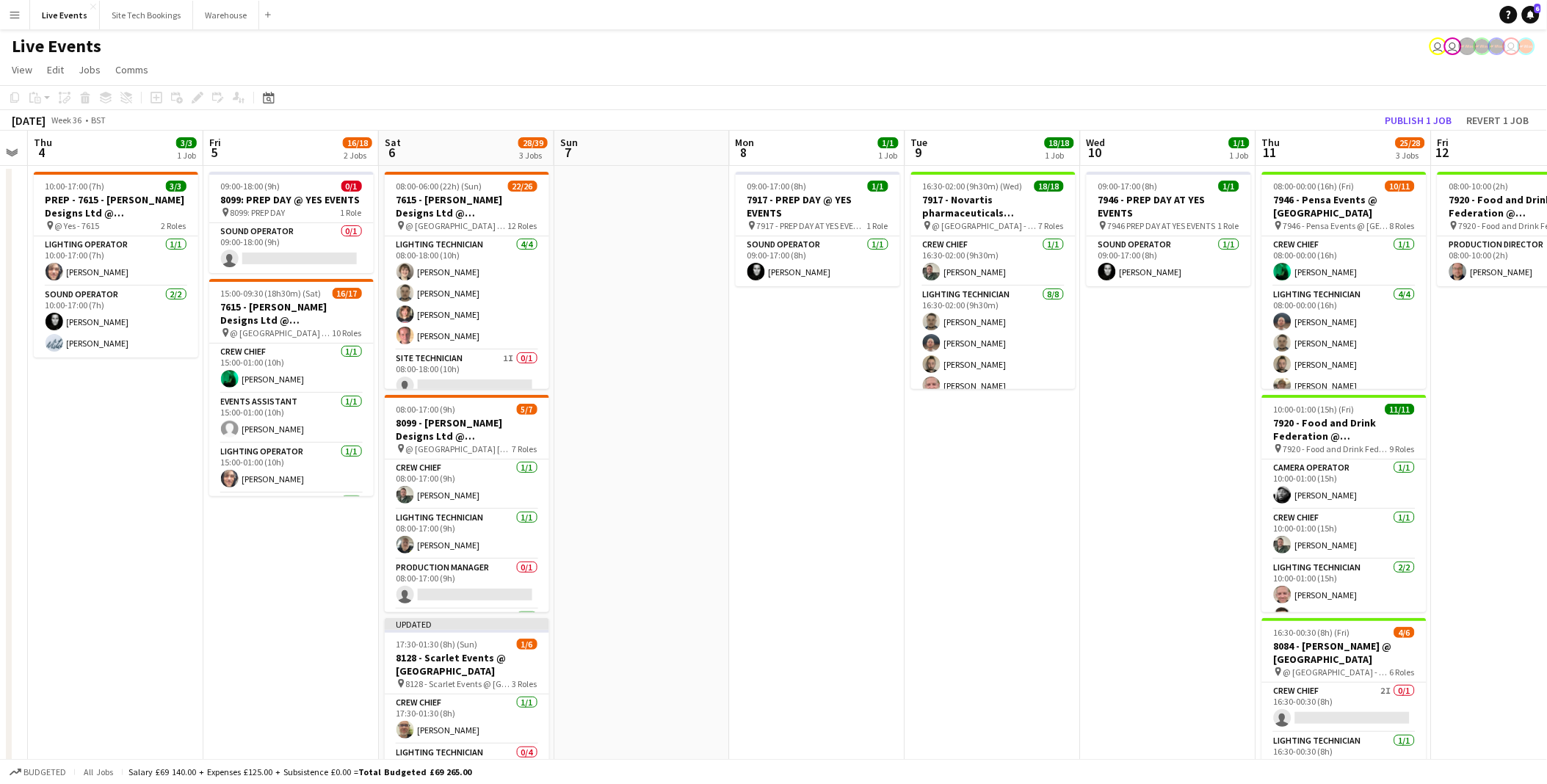
drag, startPoint x: 697, startPoint y: 381, endPoint x: 1222, endPoint y: 417, distance: 526.2
click at [1222, 417] on app-calendar-viewport "Tue 2 52/55 5 Jobs Wed 3 Thu 4 3/3 1 Job Fri 5 16/18 2 Jobs Sat 6 28/39 3 Jobs …" at bounding box center [774, 671] width 1547 height 1079
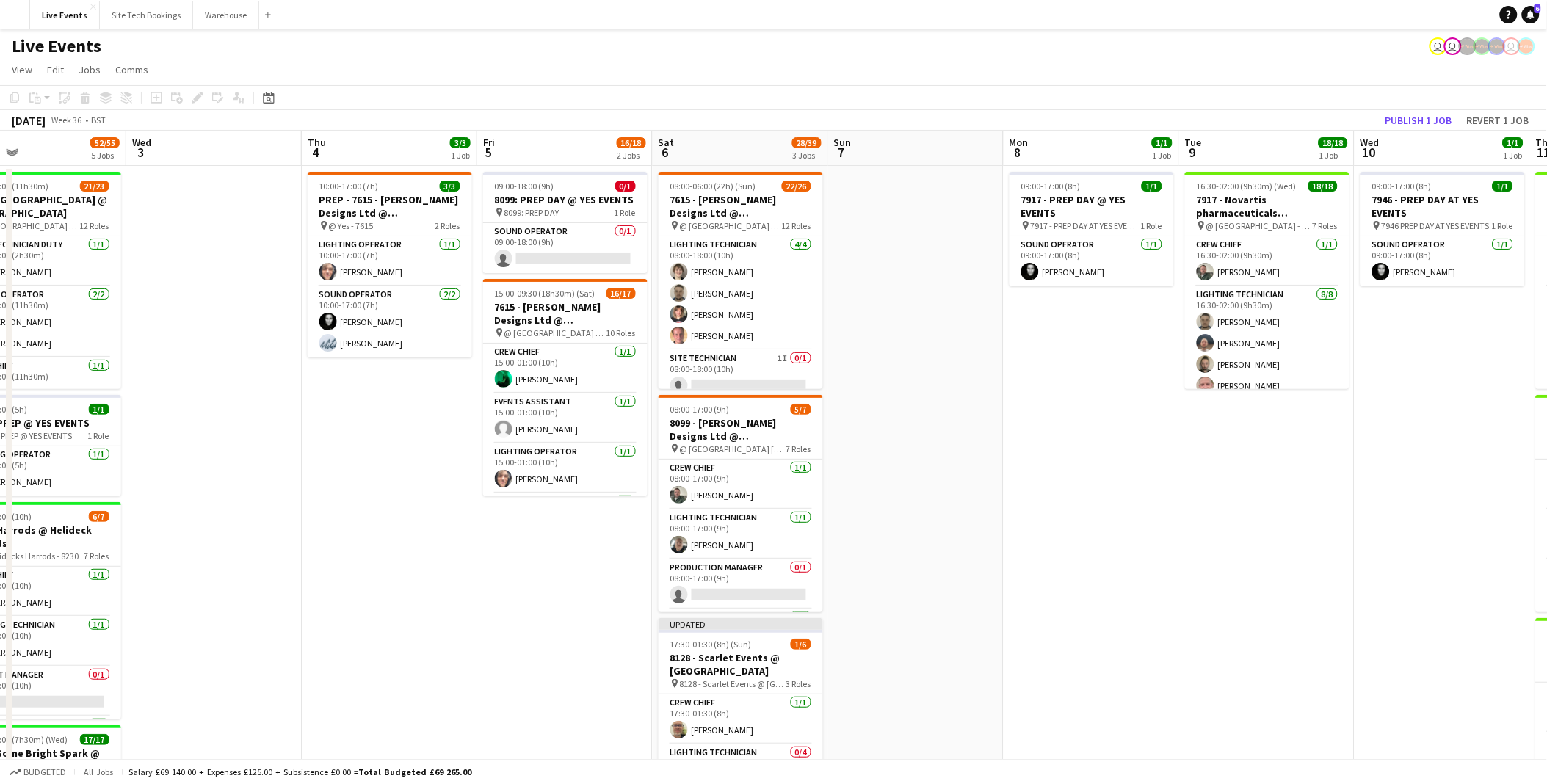
scroll to position [0, 399]
drag, startPoint x: 633, startPoint y: 379, endPoint x: 908, endPoint y: 424, distance: 278.7
click at [908, 424] on app-calendar-viewport "Sun 31 Mon 1 12/12 4 Jobs Tue 2 52/55 5 Jobs Wed 3 Thu 4 3/3 1 Job Fri 5 16/18 …" at bounding box center [774, 671] width 1547 height 1079
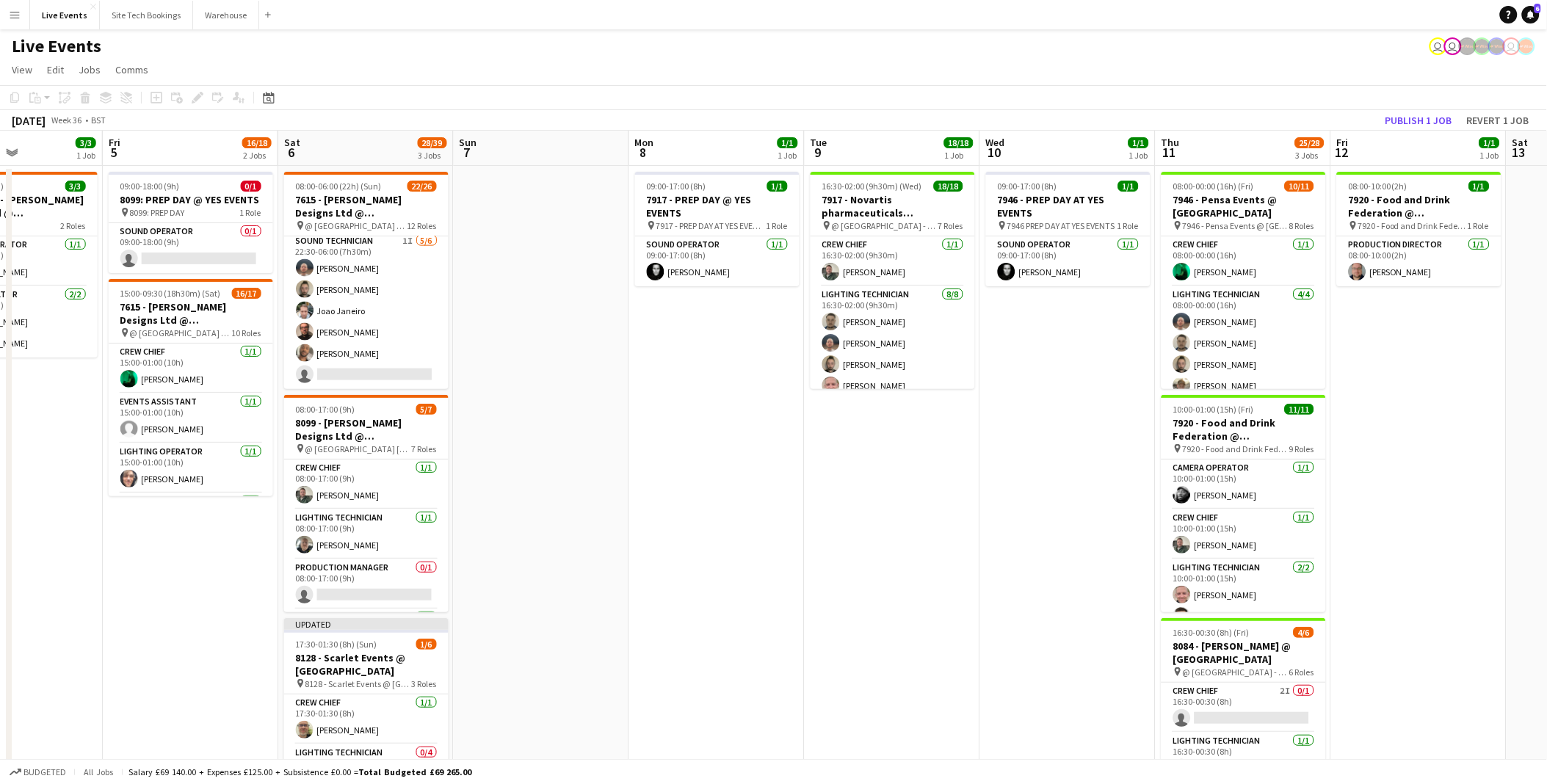
scroll to position [0, 504]
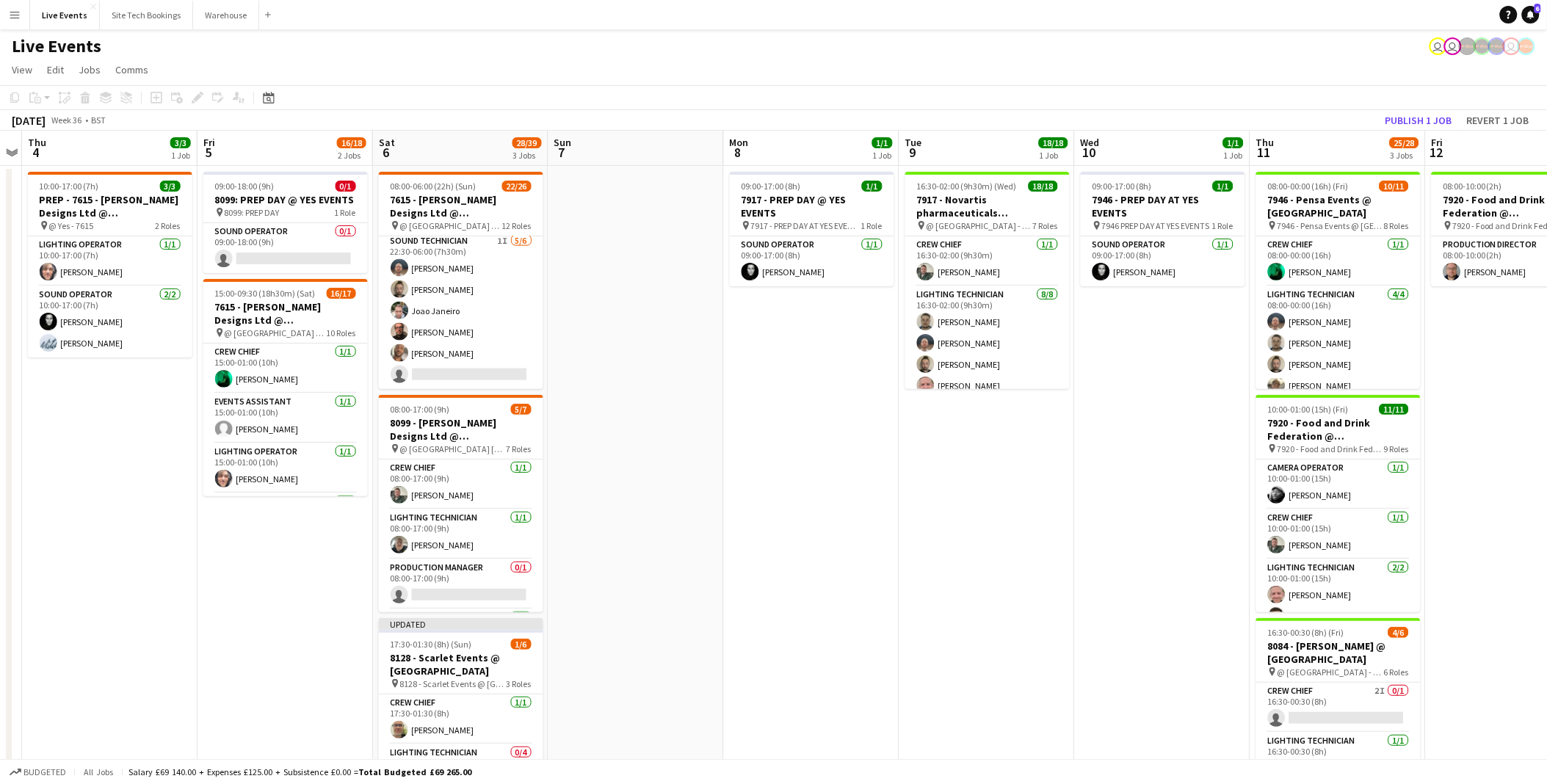
drag, startPoint x: 962, startPoint y: 589, endPoint x: 681, endPoint y: 569, distance: 281.7
click at [681, 569] on app-calendar-viewport "Mon 1 12/12 4 Jobs Tue 2 52/55 5 Jobs Wed 3 Thu 4 3/3 1 Job Fri 5 16/18 2 Jobs …" at bounding box center [774, 671] width 1547 height 1079
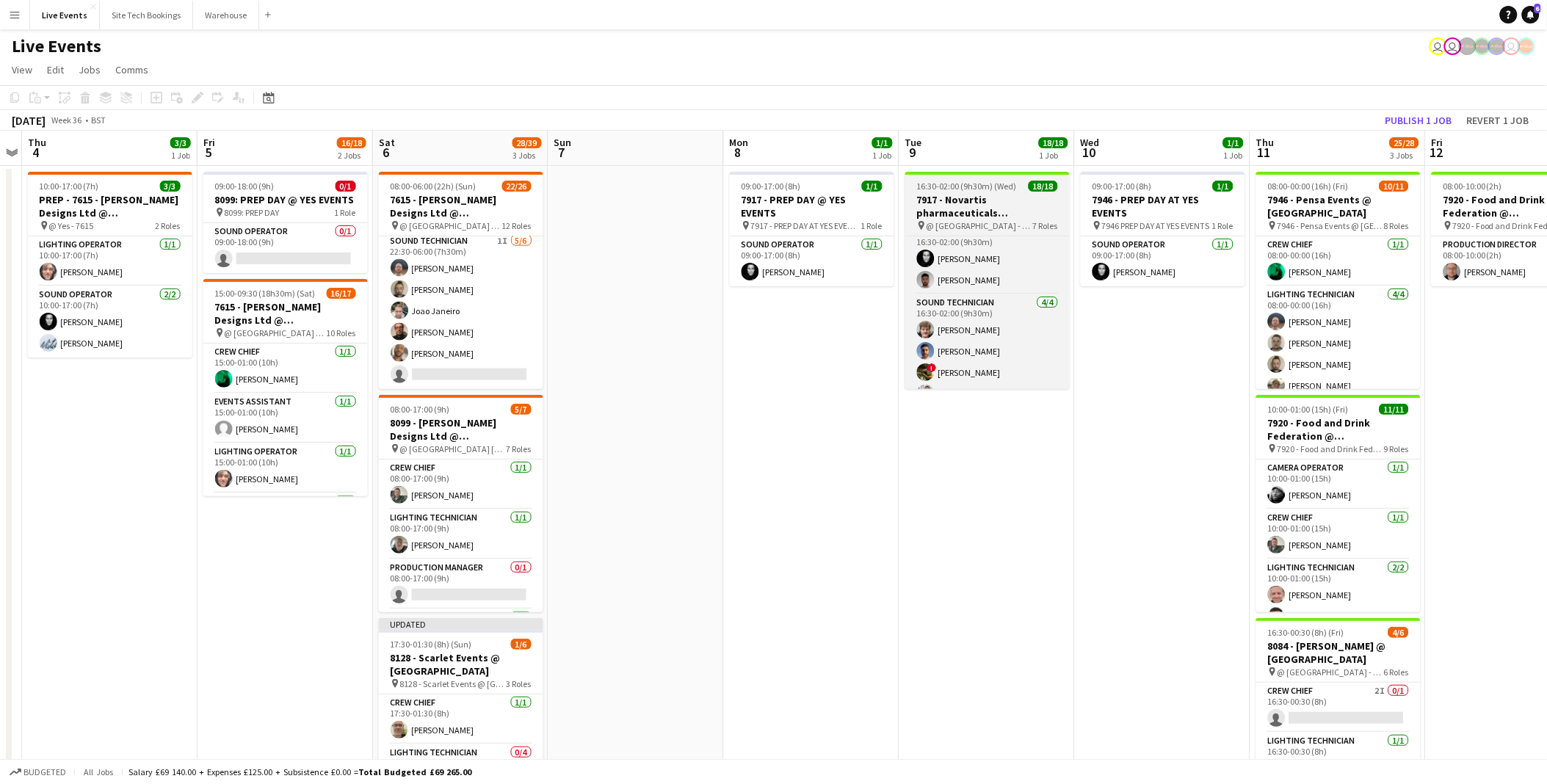
scroll to position [431, 0]
